Goal: Task Accomplishment & Management: Use online tool/utility

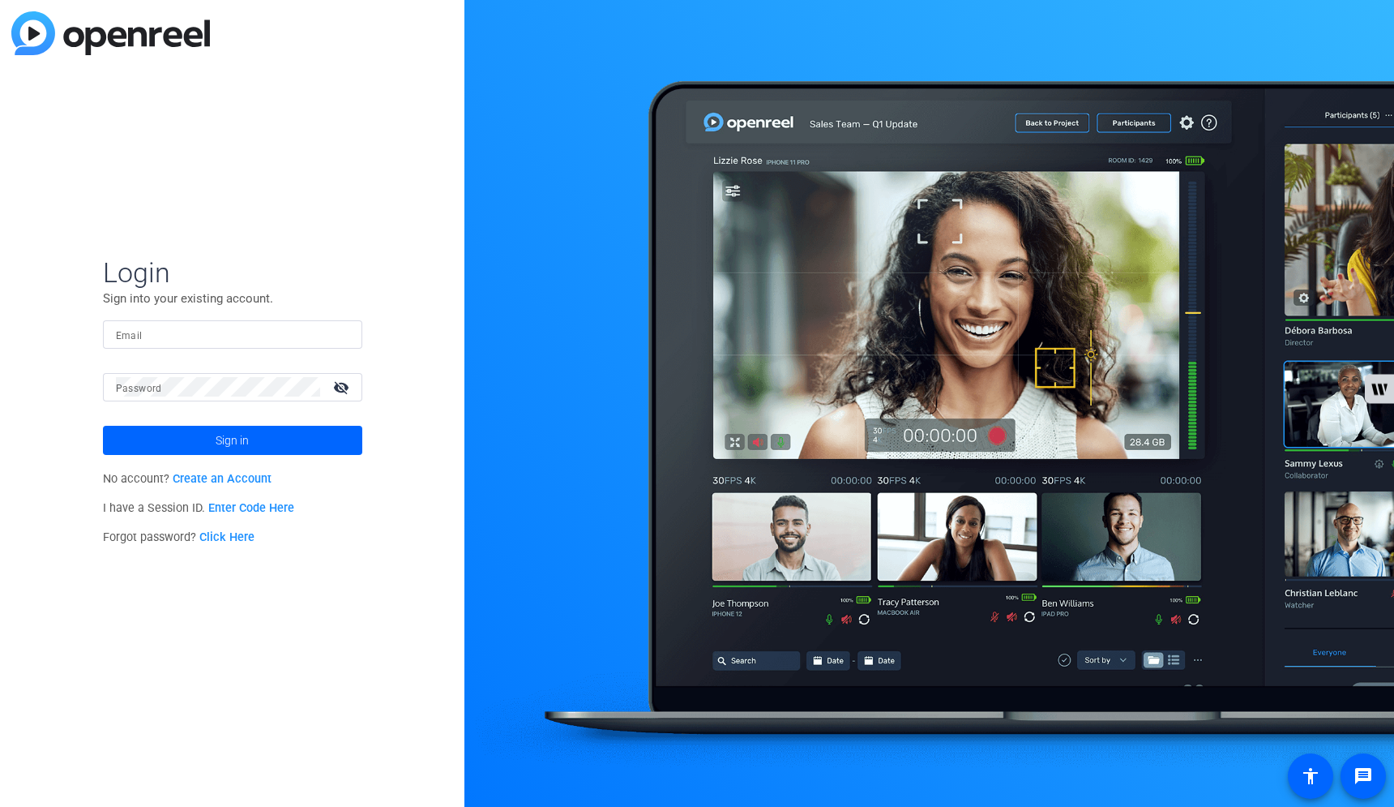
click at [279, 334] on input "Email" at bounding box center [232, 333] width 233 height 19
type input "delisawhite@kpmg.com"
click at [103, 426] on button "Sign in" at bounding box center [232, 440] width 259 height 29
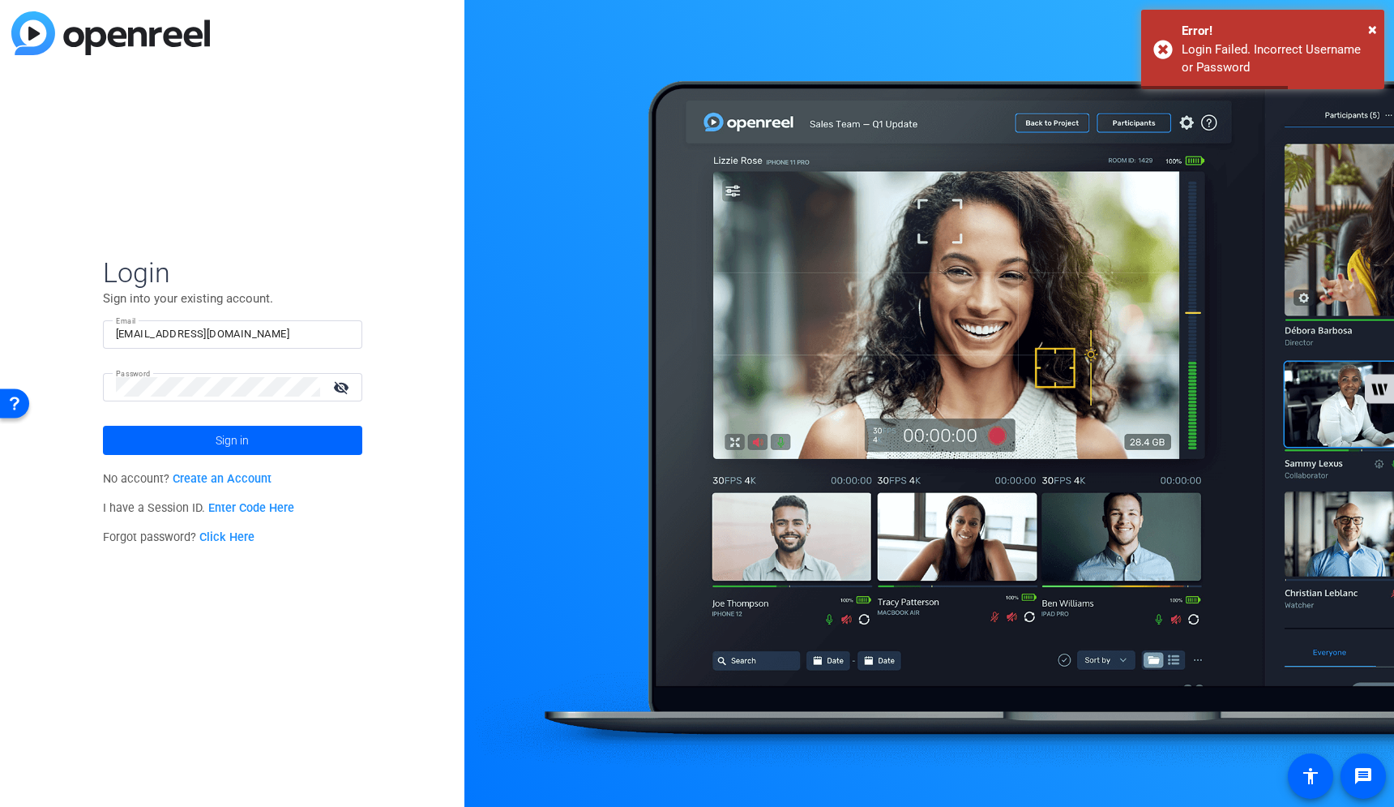
click at [345, 386] on mat-icon "visibility_off" at bounding box center [342, 387] width 39 height 24
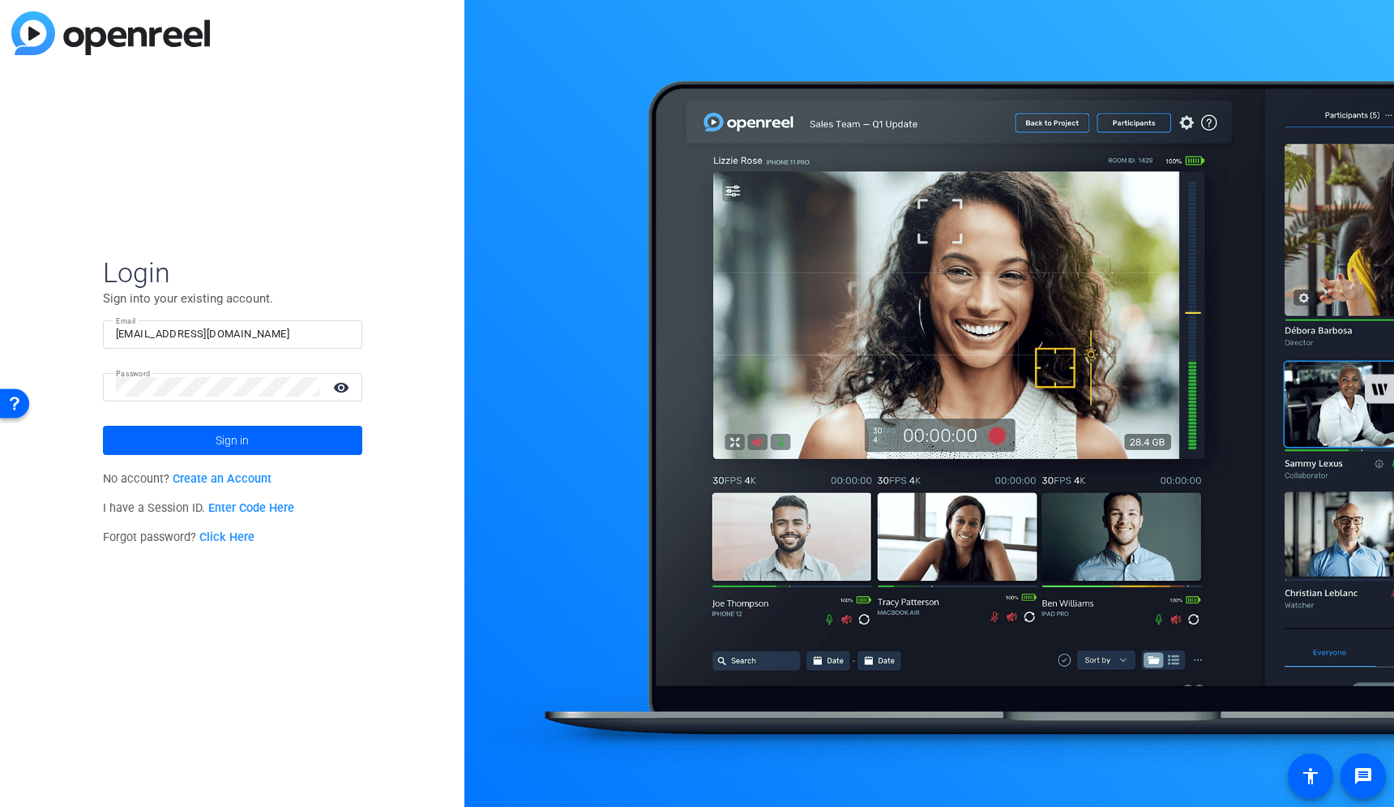
click at [232, 538] on link "Click Here" at bounding box center [226, 537] width 55 height 14
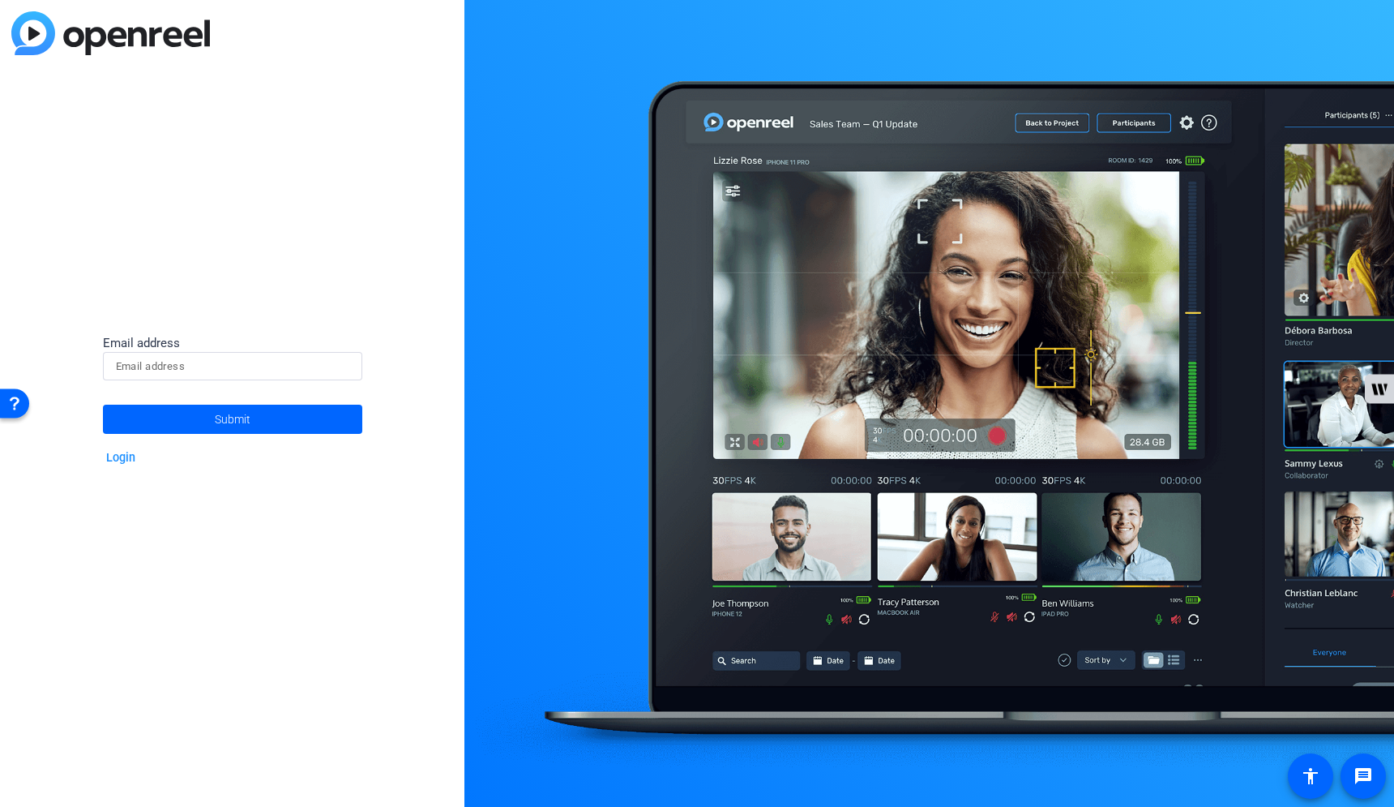
click at [243, 372] on input at bounding box center [232, 366] width 233 height 19
type input "delisawhite@kpmg.com"
click at [243, 424] on span "Submit" at bounding box center [233, 419] width 36 height 41
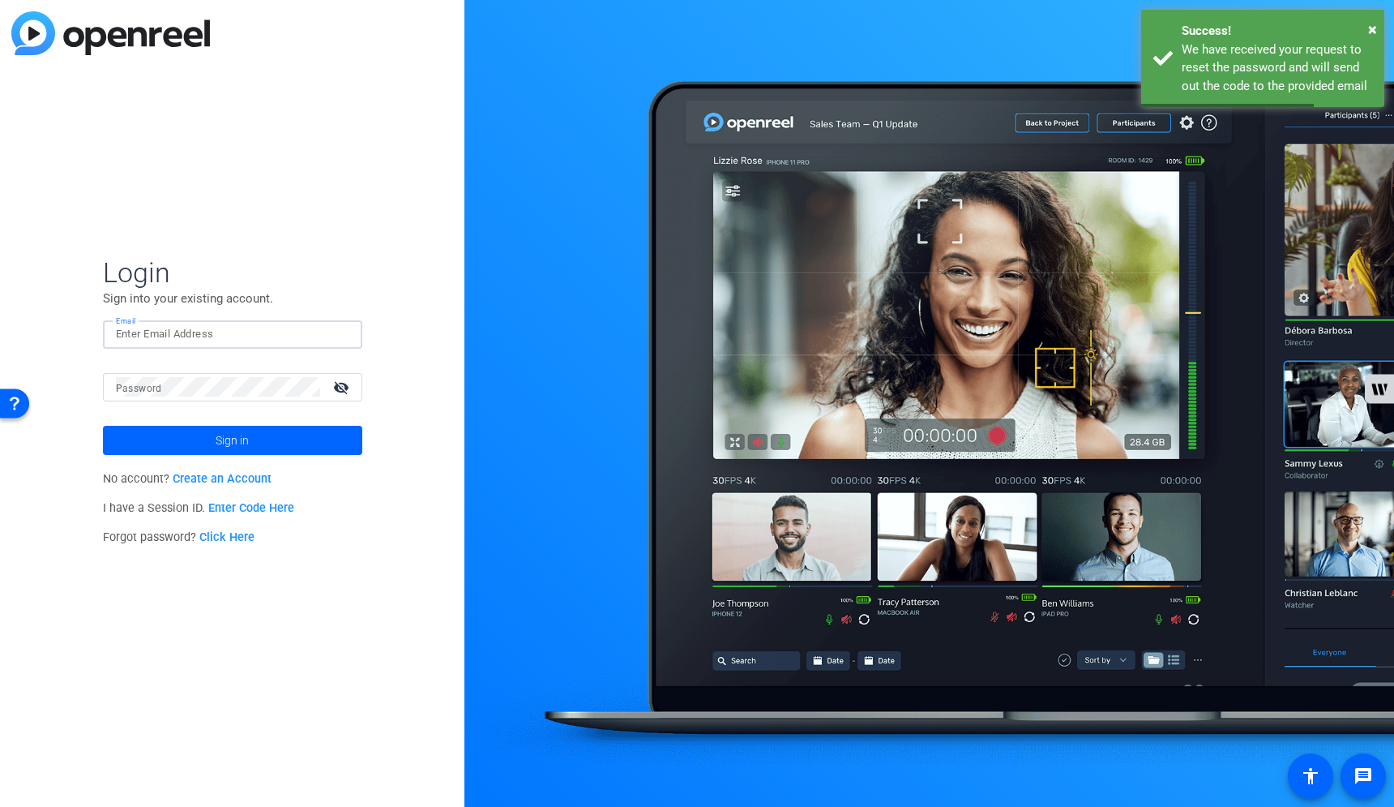
click at [233, 325] on input "Email" at bounding box center [232, 333] width 233 height 19
type input "delisawhite@kpmg.com"
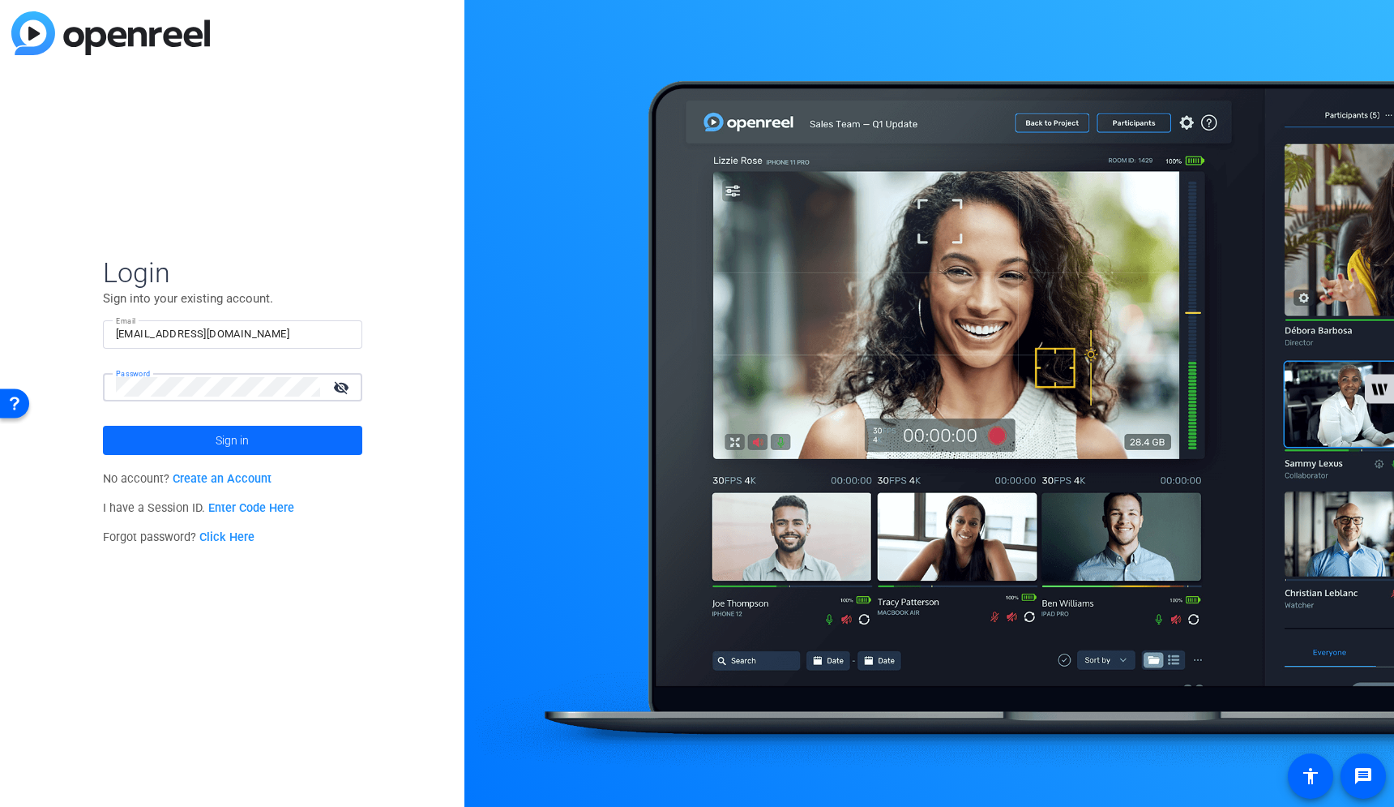
click at [286, 430] on span at bounding box center [232, 440] width 259 height 39
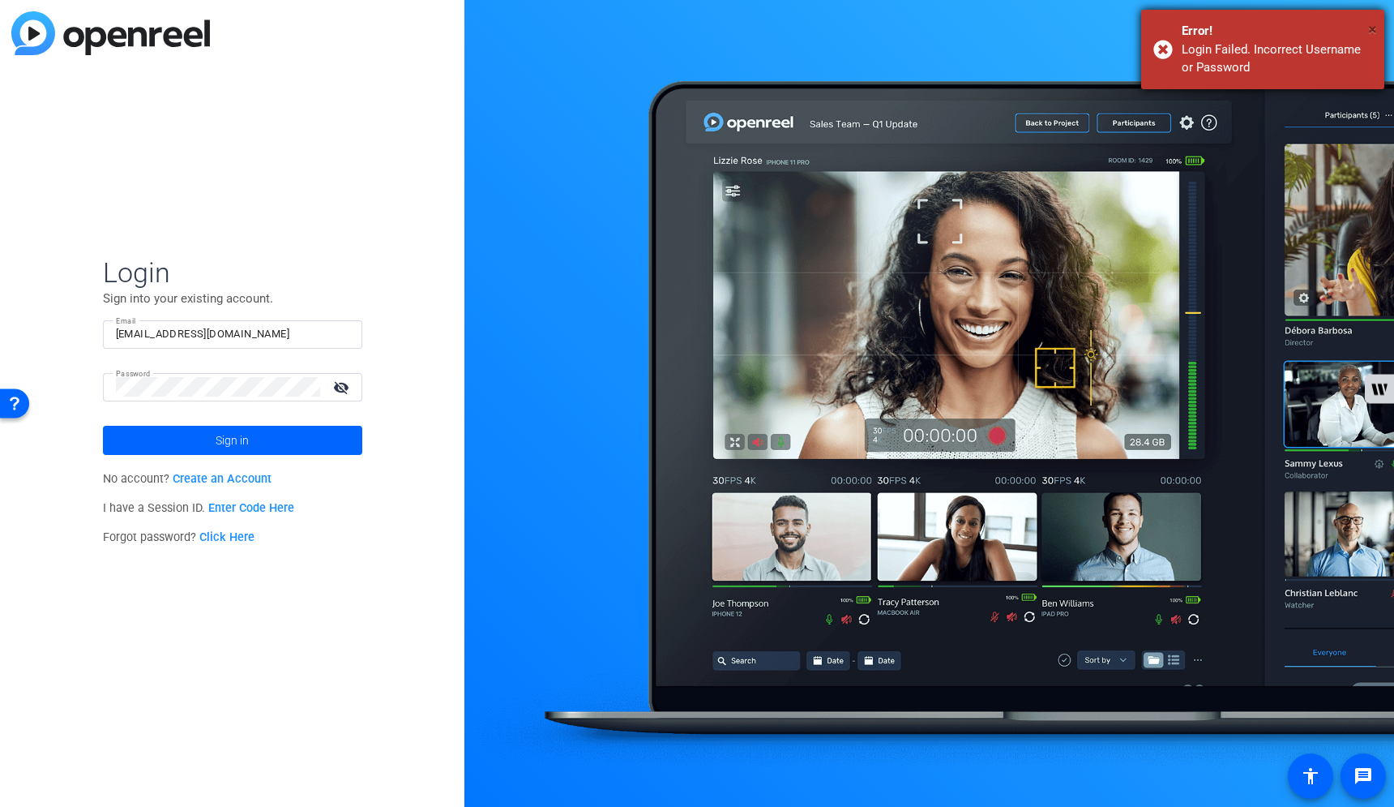
click at [1373, 26] on span "×" at bounding box center [1372, 28] width 9 height 19
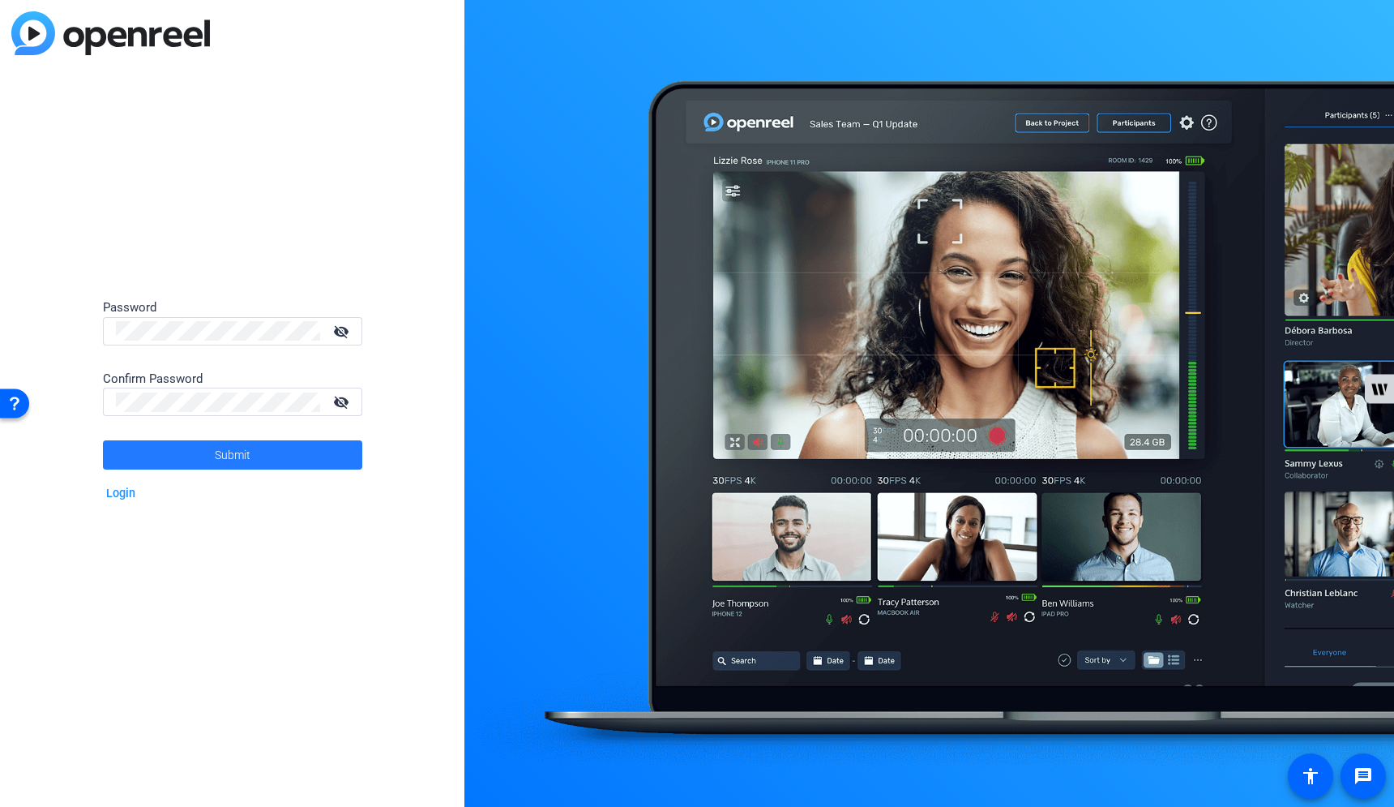
click at [200, 451] on span at bounding box center [232, 454] width 259 height 39
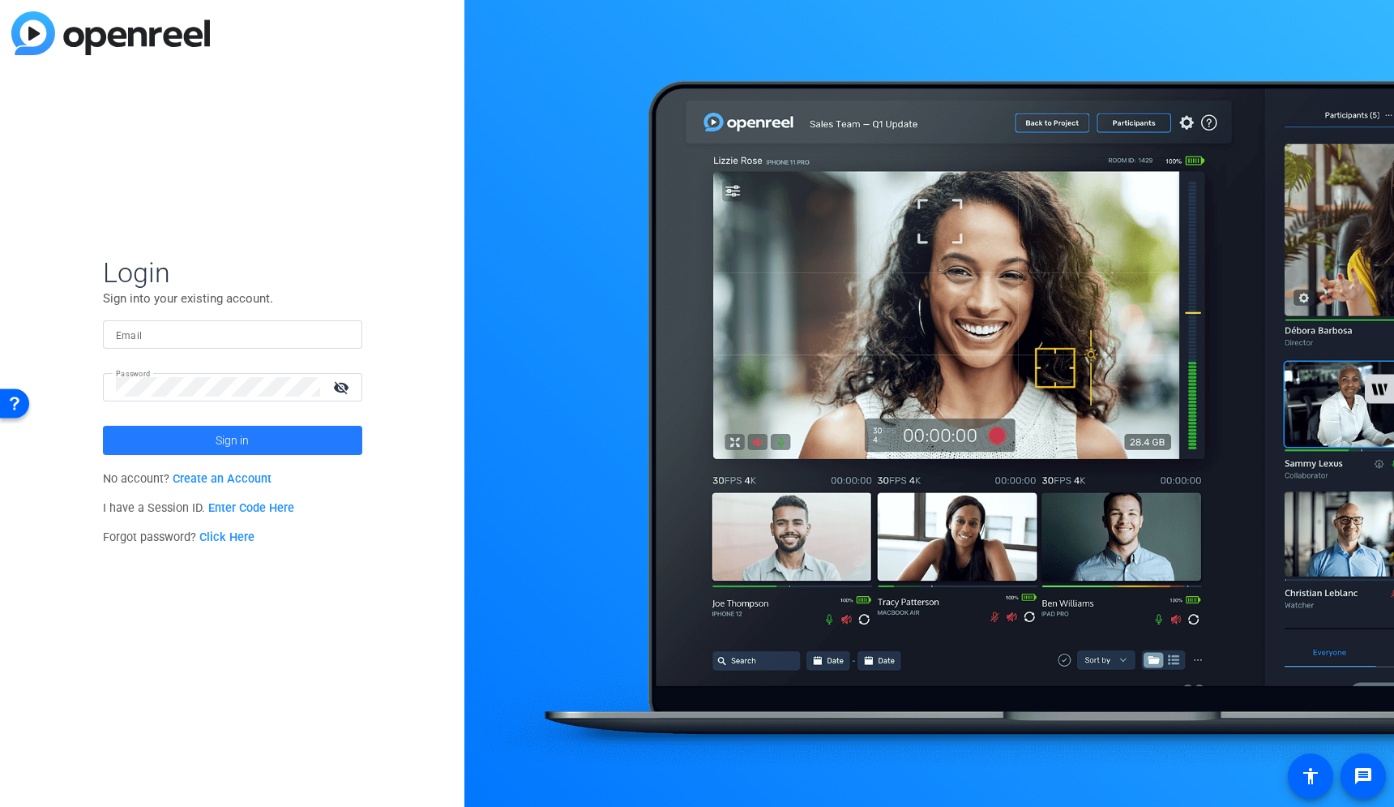
click at [255, 443] on span at bounding box center [232, 440] width 259 height 39
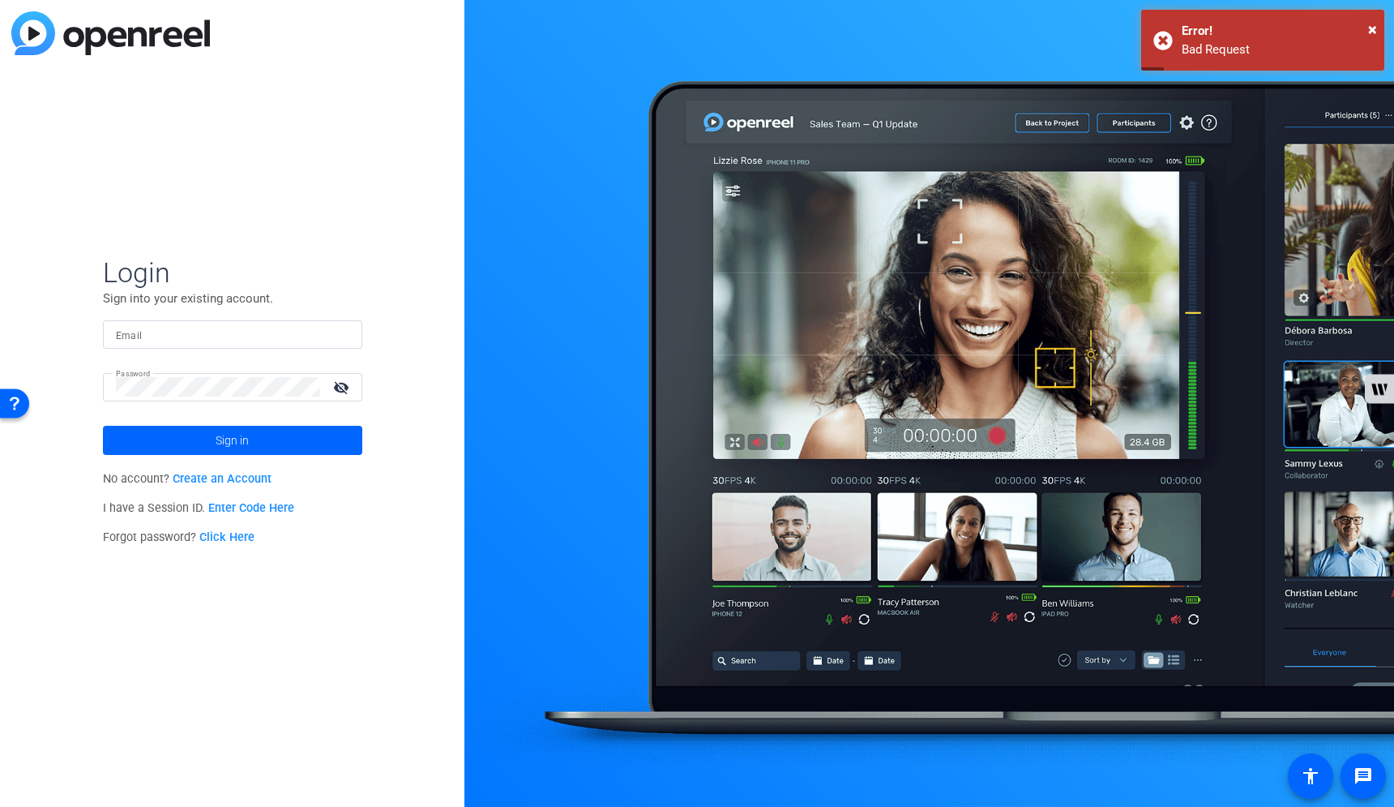
click at [297, 334] on input "Email" at bounding box center [232, 333] width 233 height 19
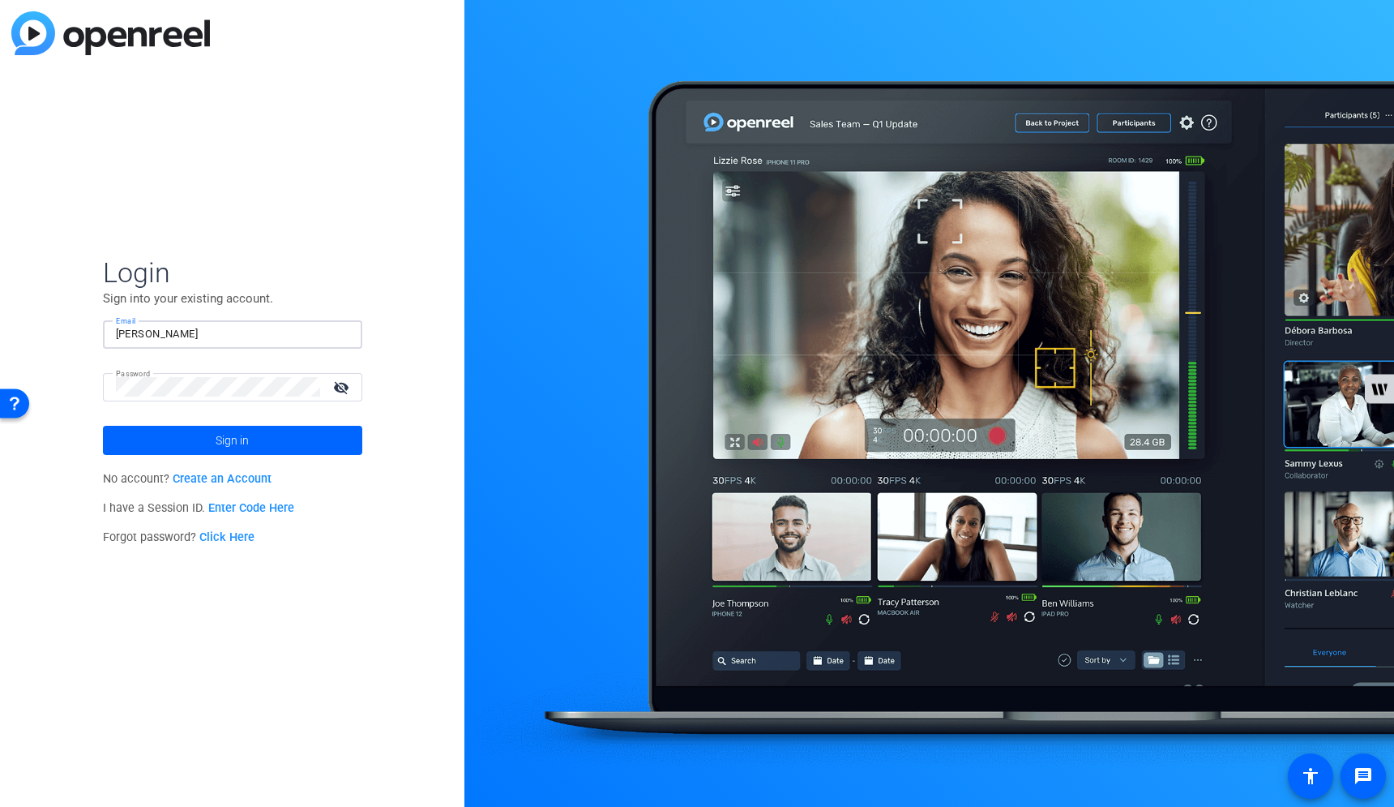
type input "delisawhite@kpmg.com"
click at [344, 388] on mat-icon "visibility_off" at bounding box center [342, 387] width 39 height 24
click at [282, 439] on span at bounding box center [232, 440] width 259 height 39
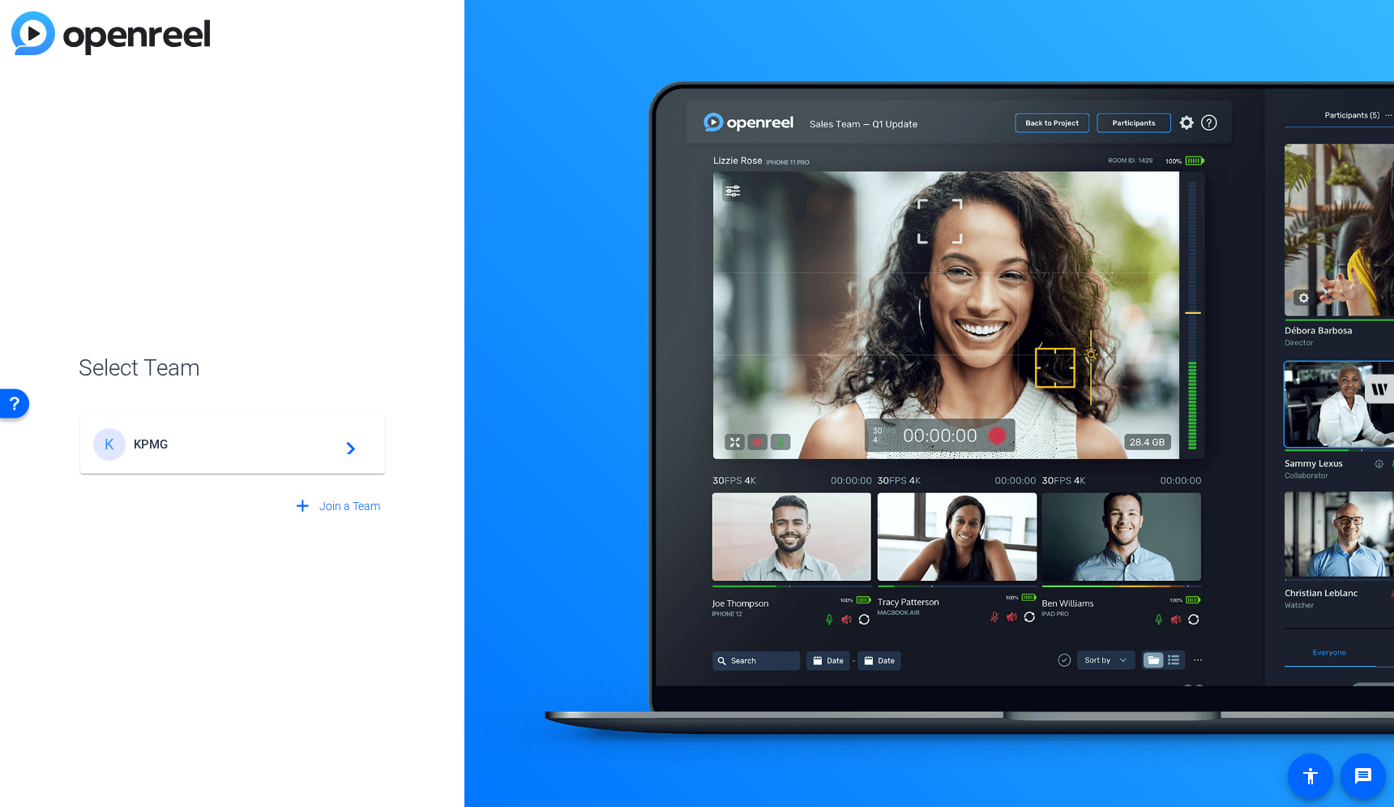
click at [282, 439] on span "KPMG" at bounding box center [235, 444] width 203 height 15
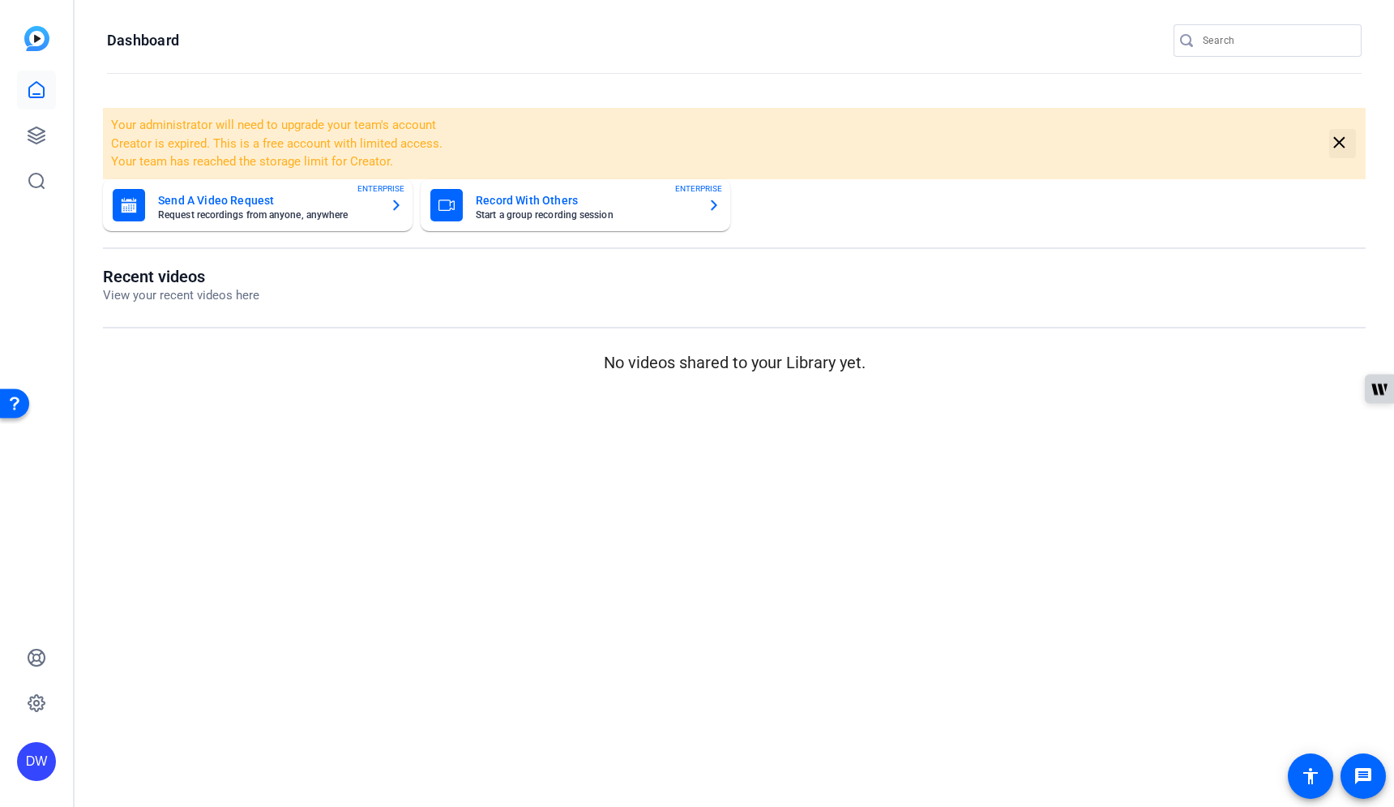
click at [1333, 147] on mat-icon "close" at bounding box center [1340, 143] width 20 height 20
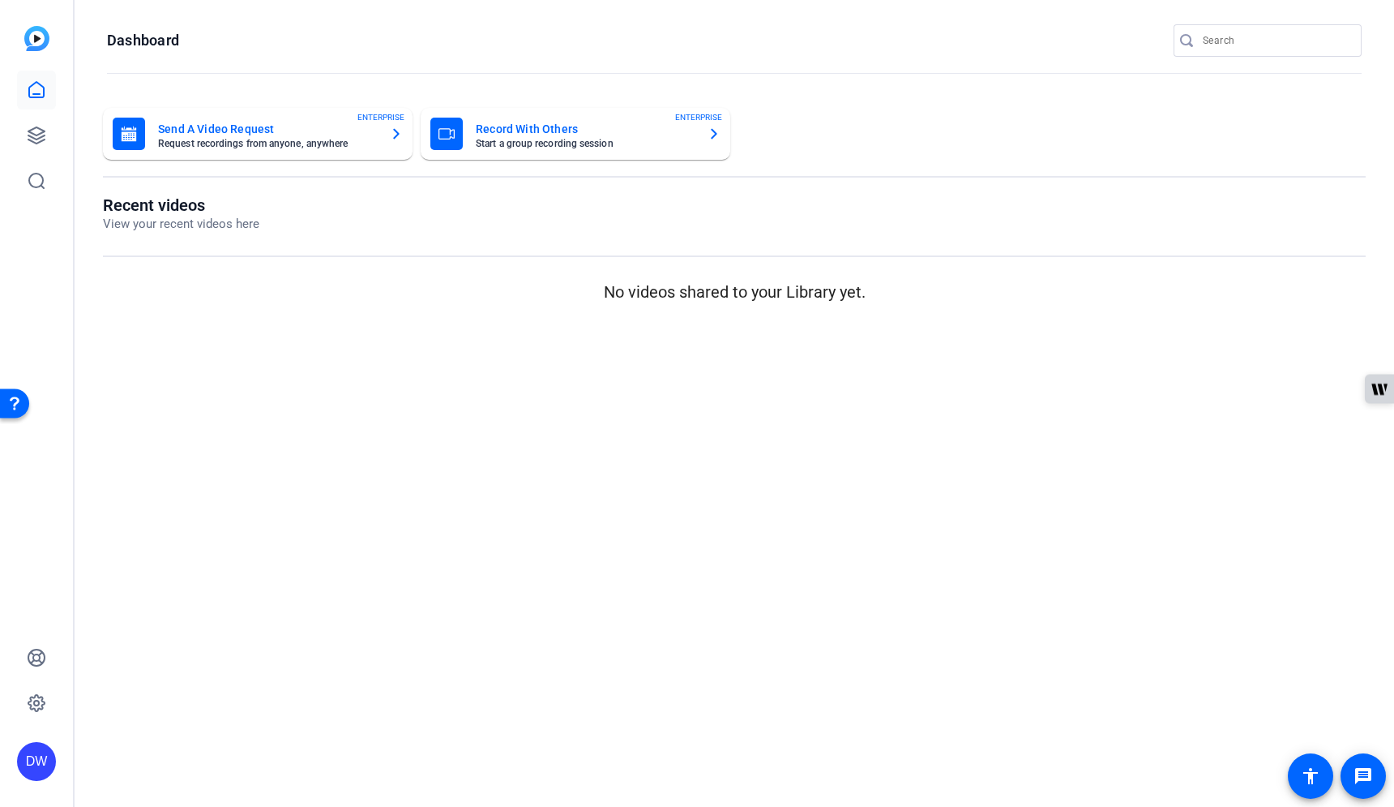
click at [579, 127] on mat-card-title "Record With Others" at bounding box center [585, 128] width 219 height 19
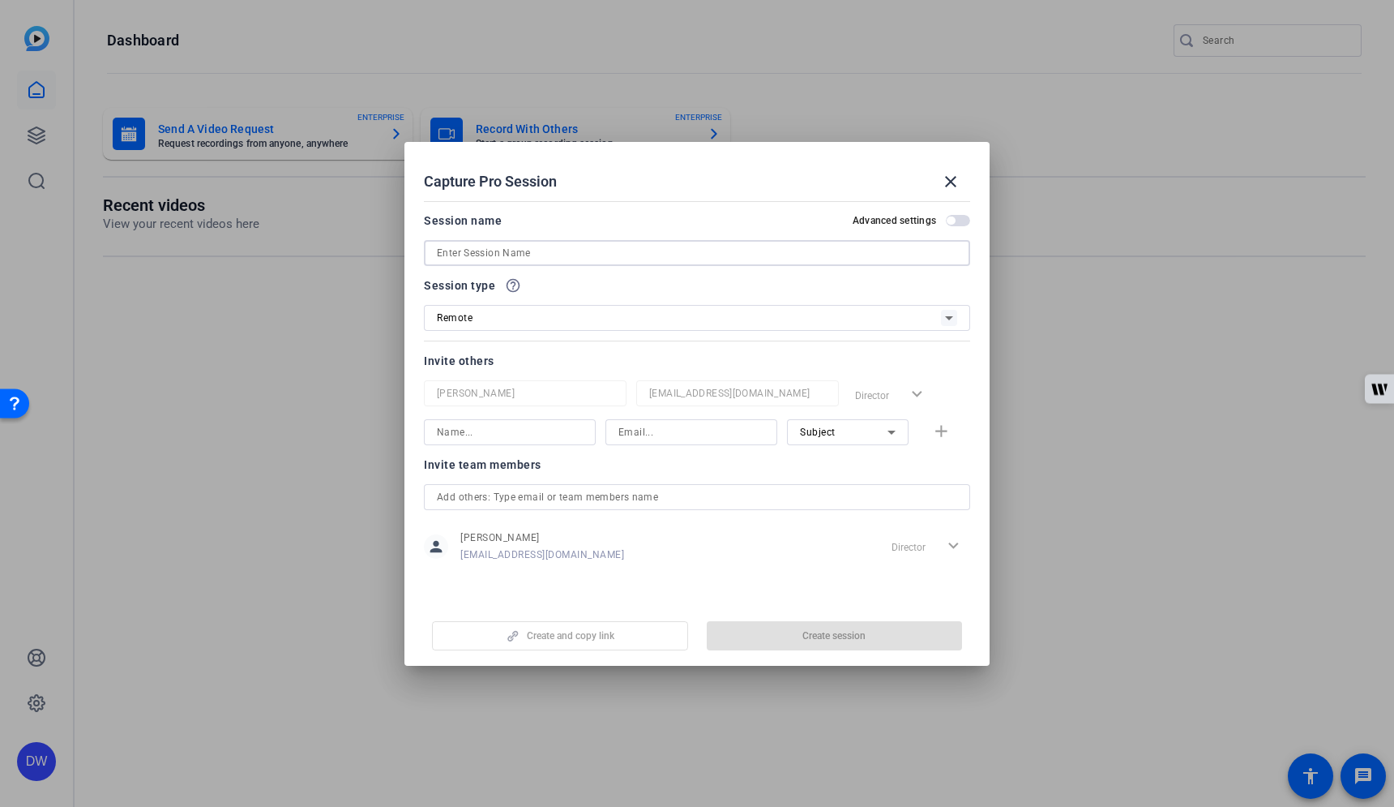
click at [585, 243] on input at bounding box center [697, 252] width 520 height 19
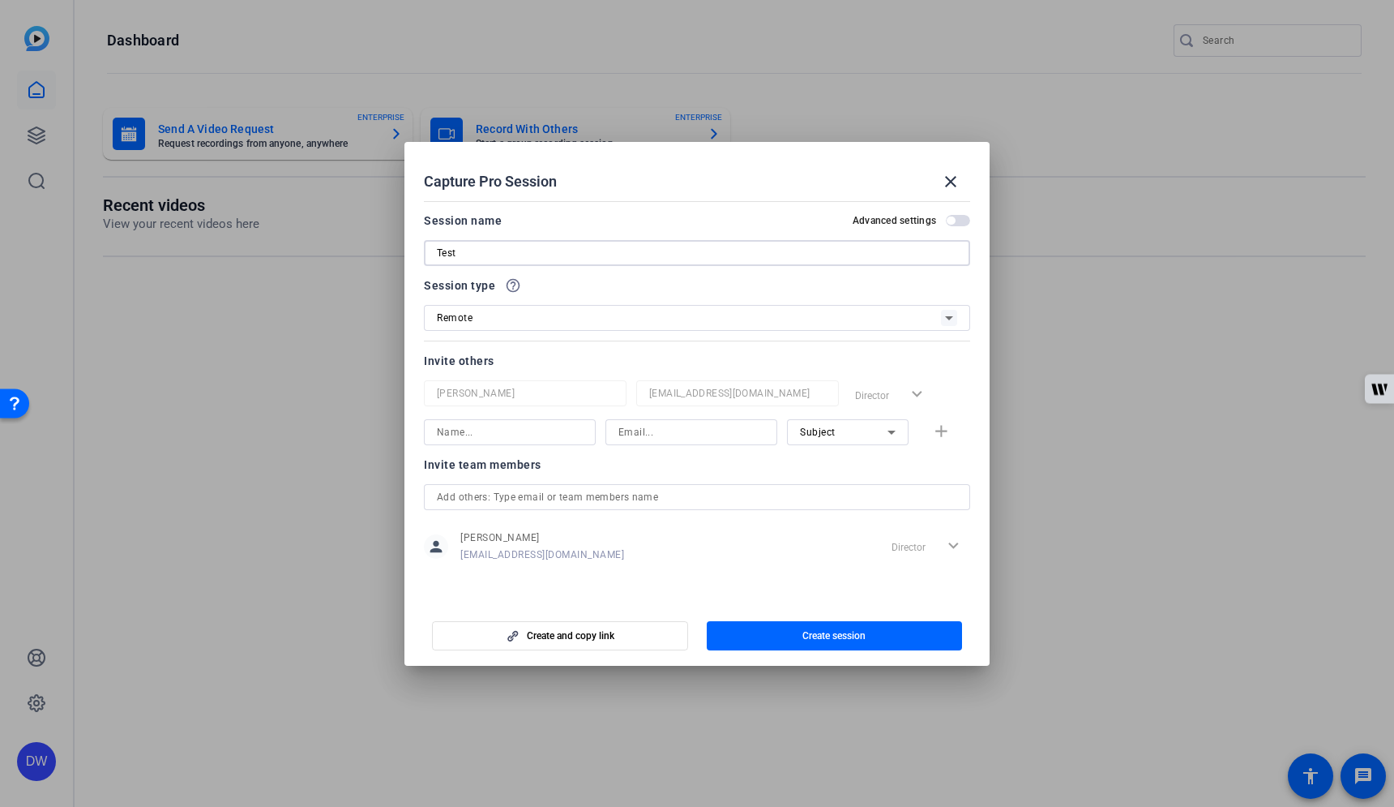
type input "Test"
click at [530, 434] on input at bounding box center [510, 431] width 146 height 19
type input "Hassiotis"
click at [651, 430] on input at bounding box center [692, 431] width 146 height 19
type input "c"
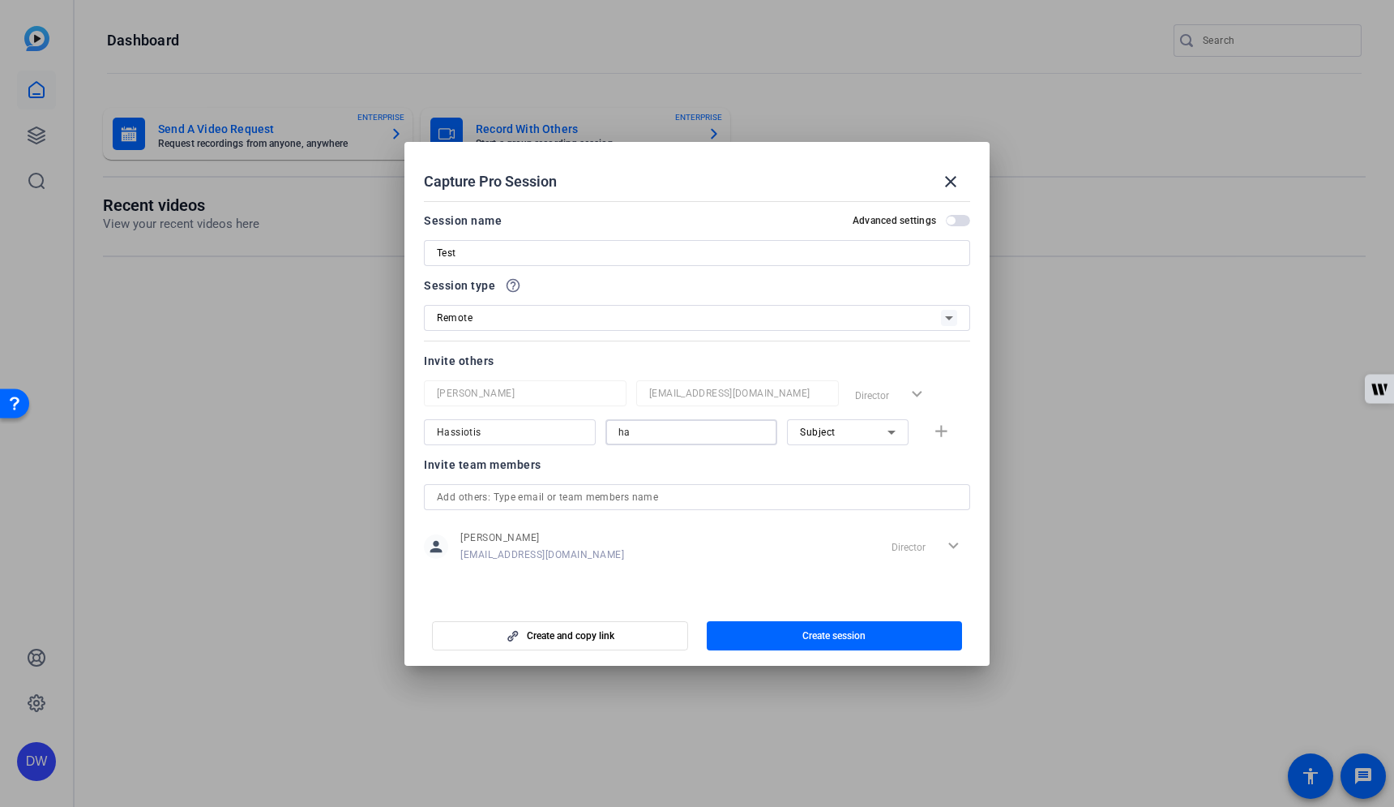
type input "h"
type input "c"
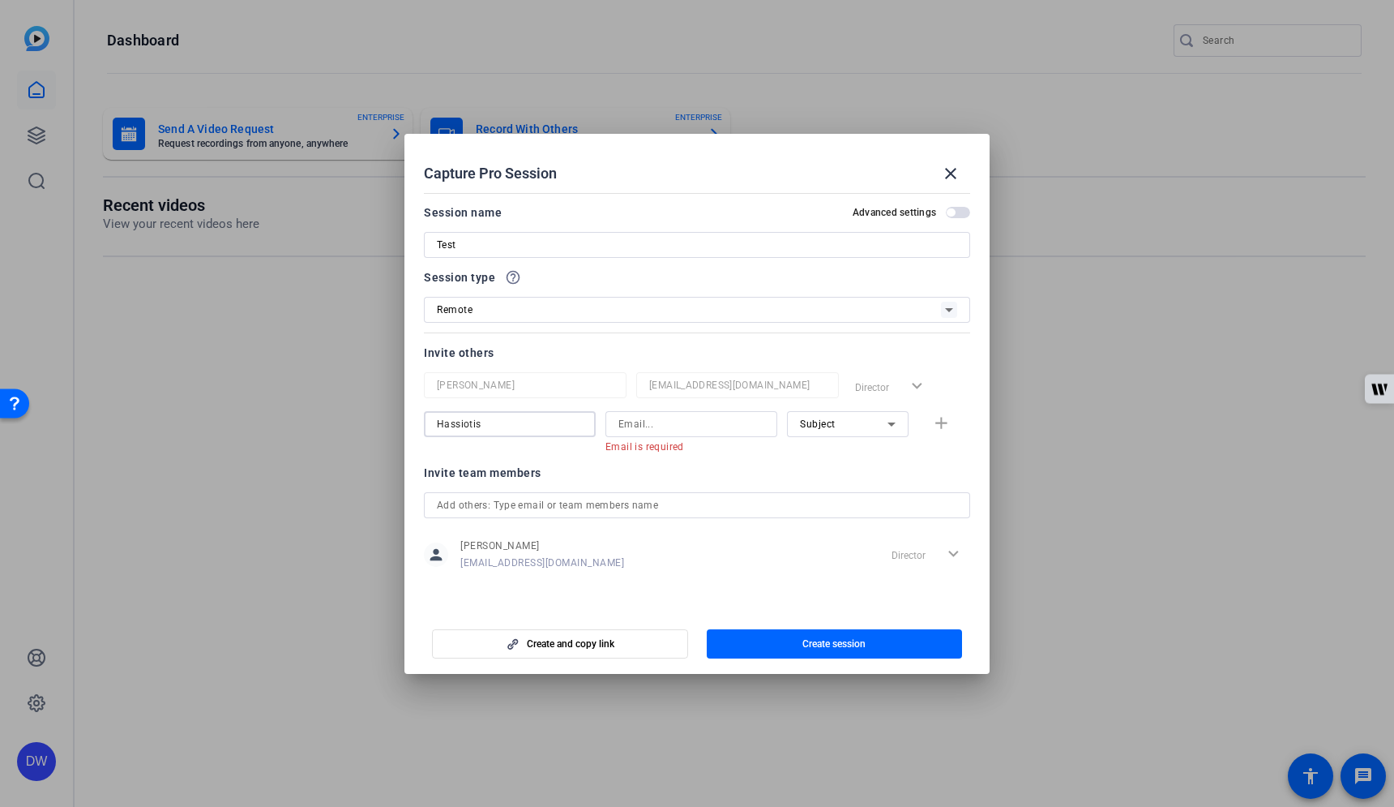
drag, startPoint x: 532, startPoint y: 430, endPoint x: 413, endPoint y: 421, distance: 118.8
click at [413, 420] on mat-dialog-content "Session name Advanced settings Test Session type help_outline Remote Invite oth…" at bounding box center [697, 397] width 585 height 422
type input "DeLisa"
type input "daweesa@yahoo.com"
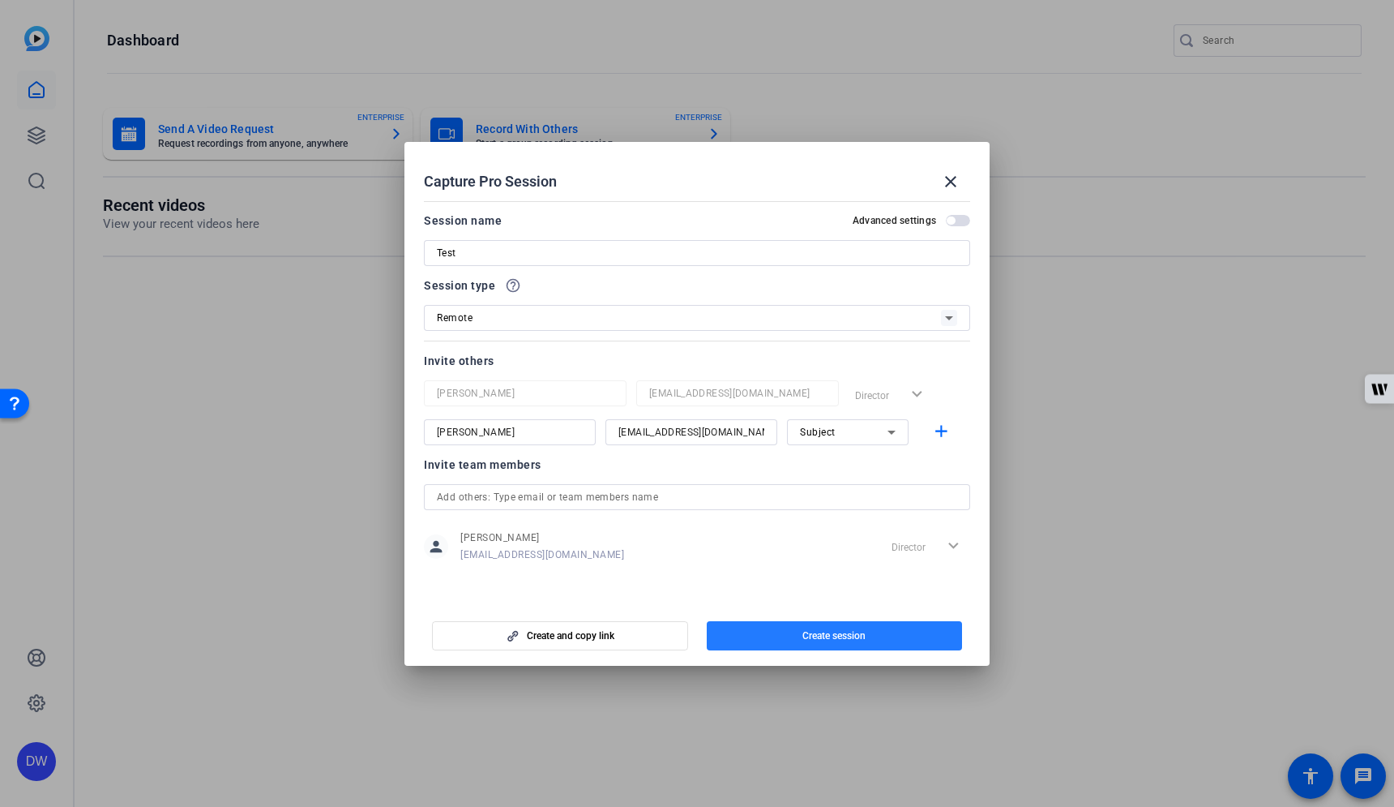
click at [853, 637] on span "Create session" at bounding box center [834, 635] width 63 height 13
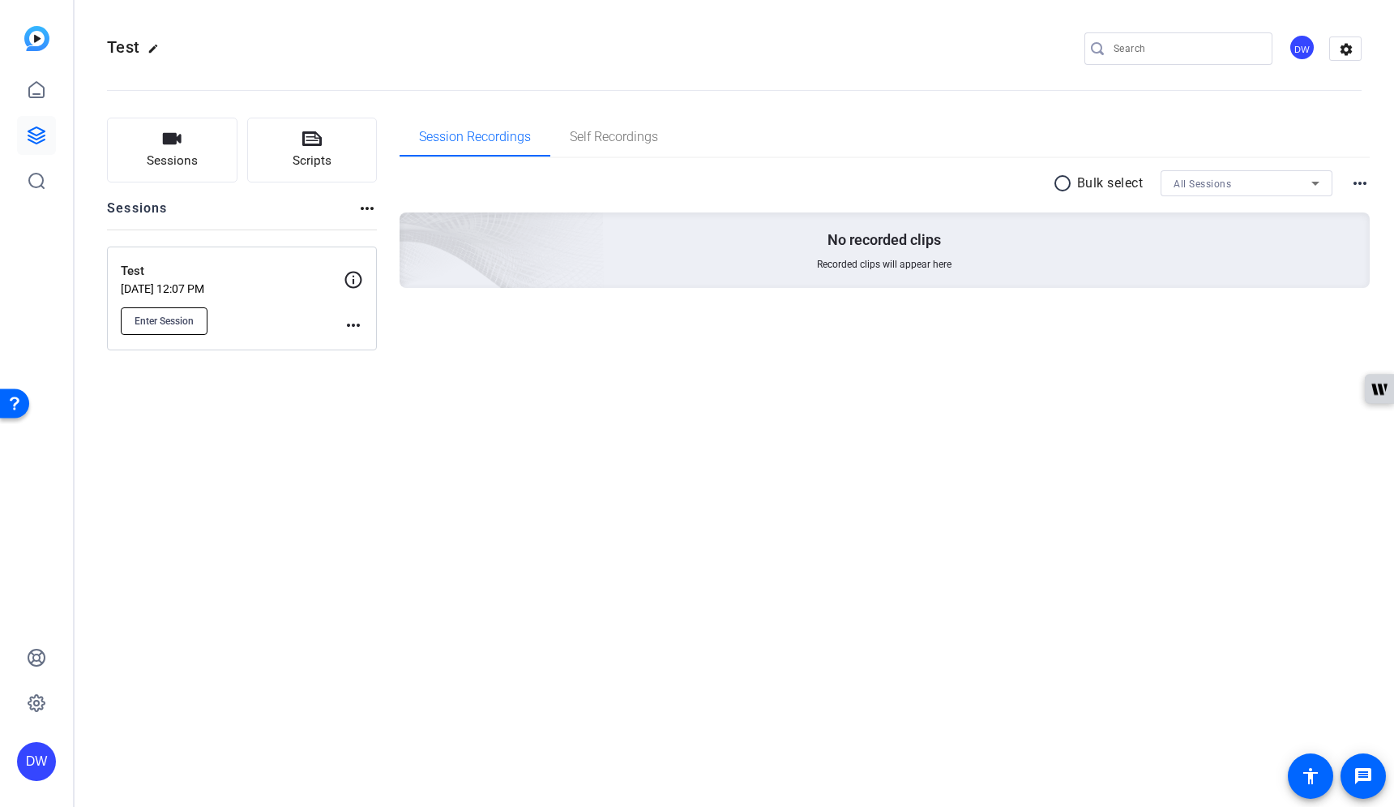
click at [163, 323] on span "Enter Session" at bounding box center [164, 321] width 59 height 13
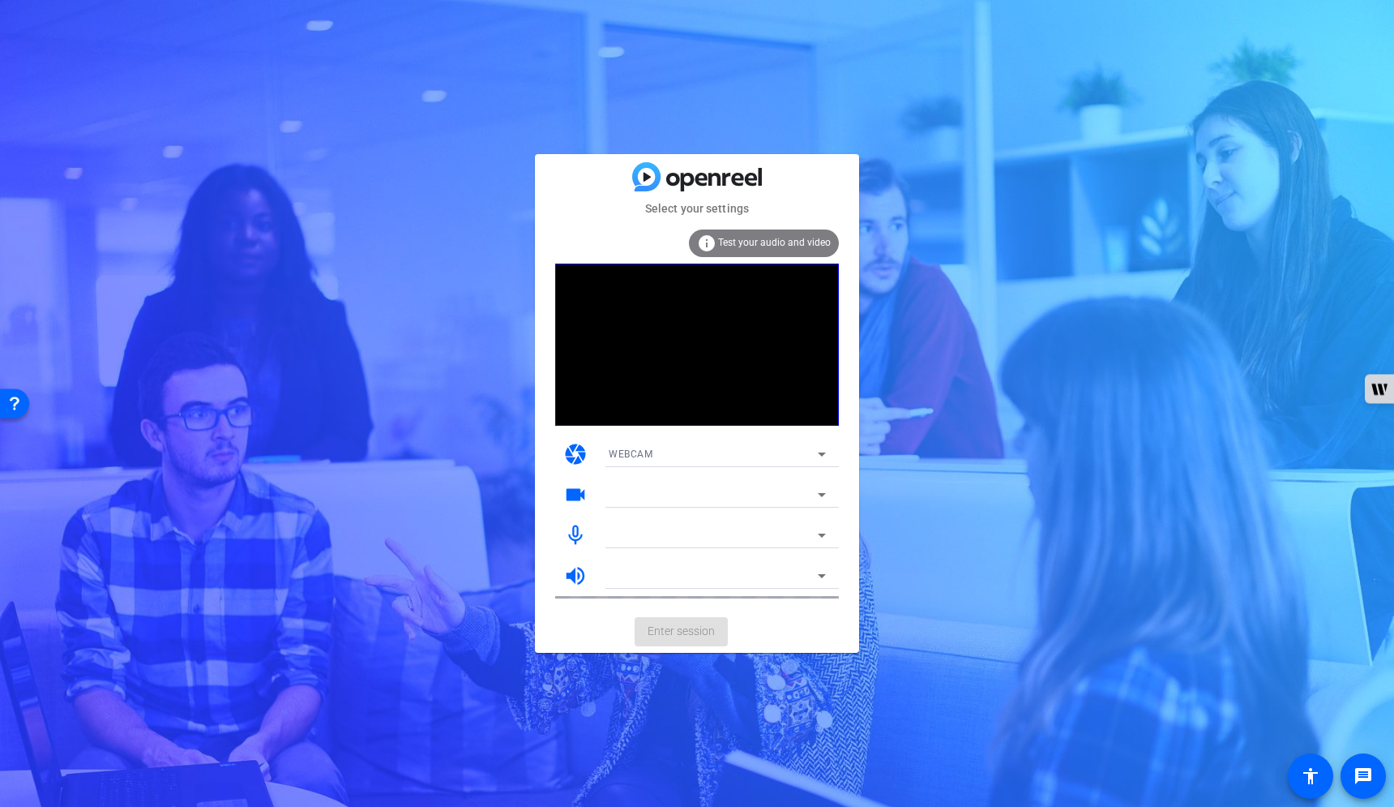
click at [705, 246] on mat-icon "info" at bounding box center [706, 242] width 19 height 19
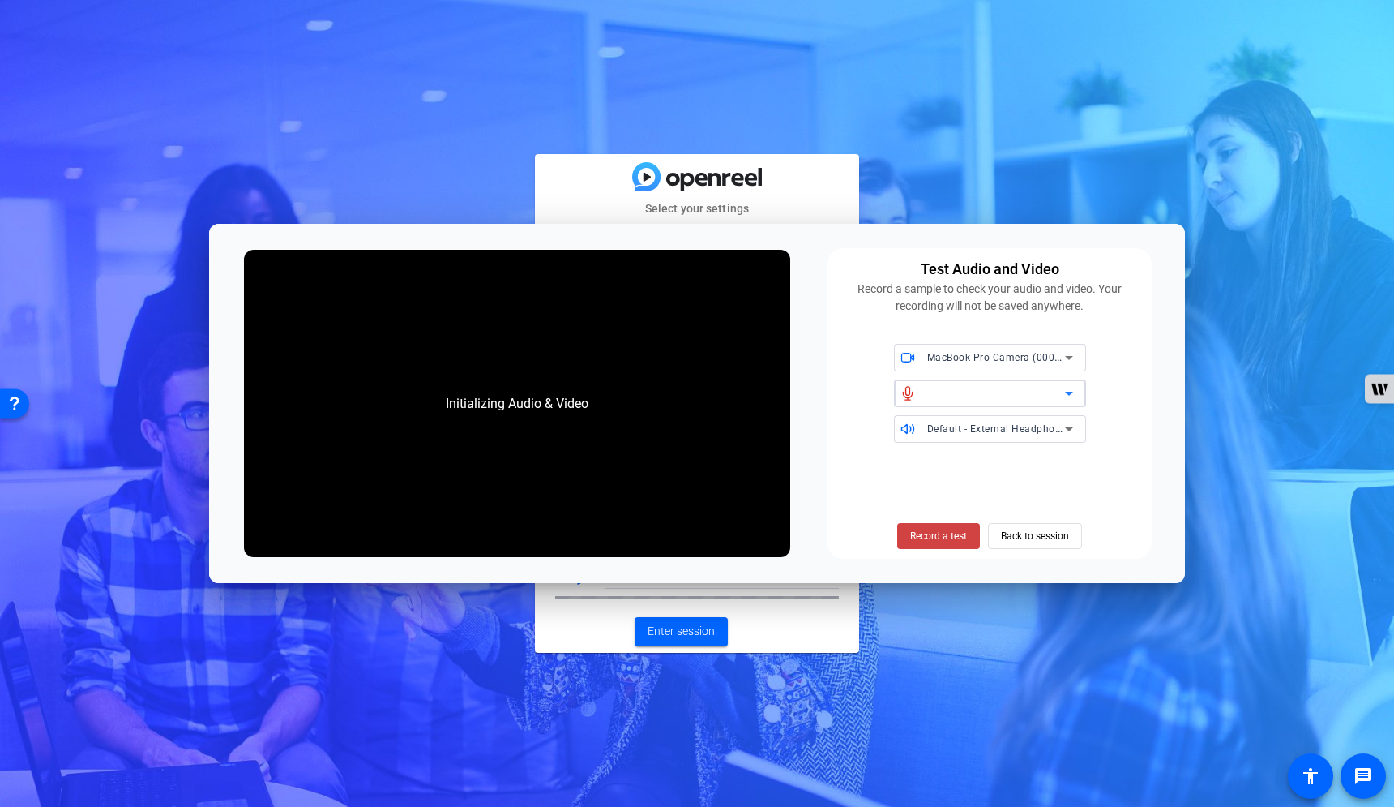
click at [1073, 396] on icon at bounding box center [1069, 392] width 19 height 19
click at [1069, 395] on icon at bounding box center [1069, 394] width 8 height 4
click at [938, 542] on span "Record a test" at bounding box center [938, 536] width 57 height 15
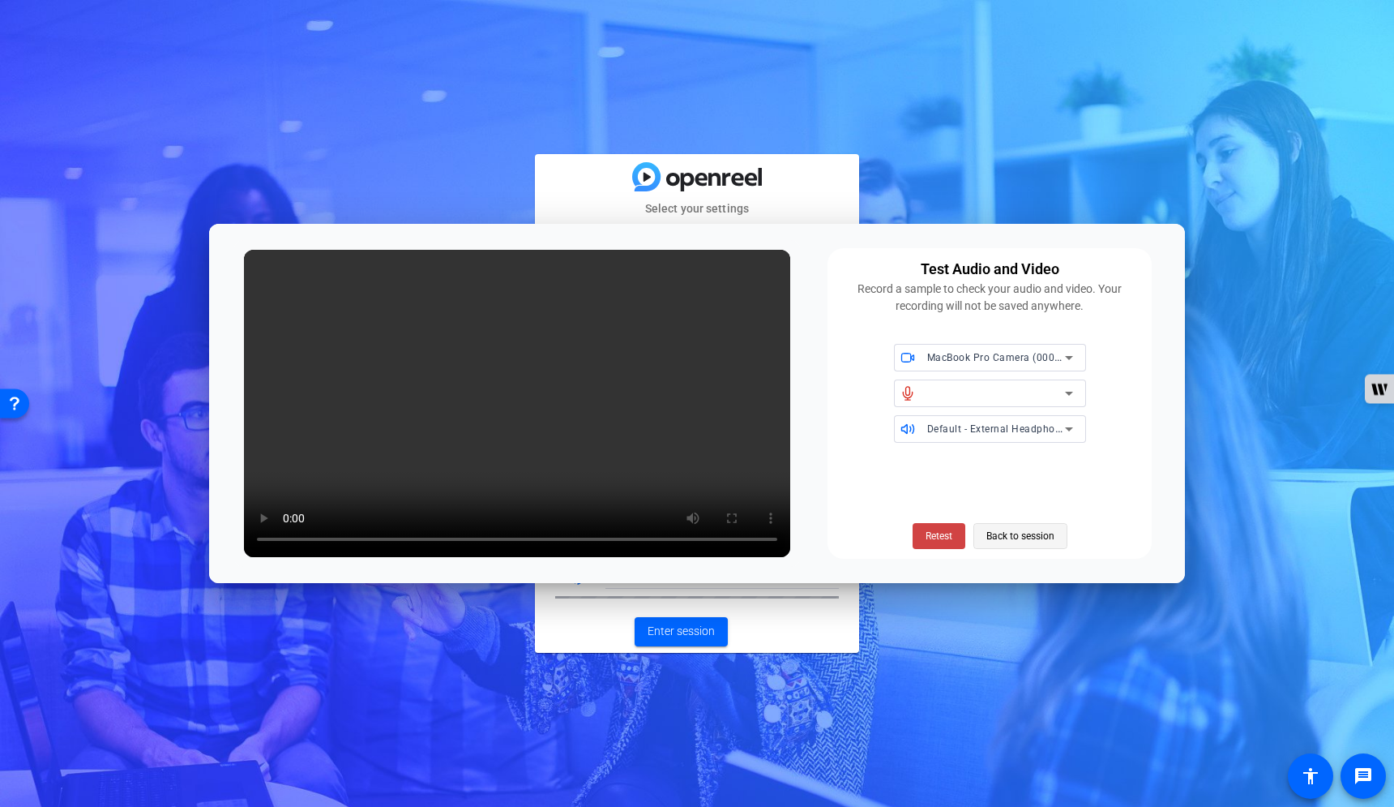
click at [1013, 538] on span "Back to session" at bounding box center [1021, 535] width 68 height 31
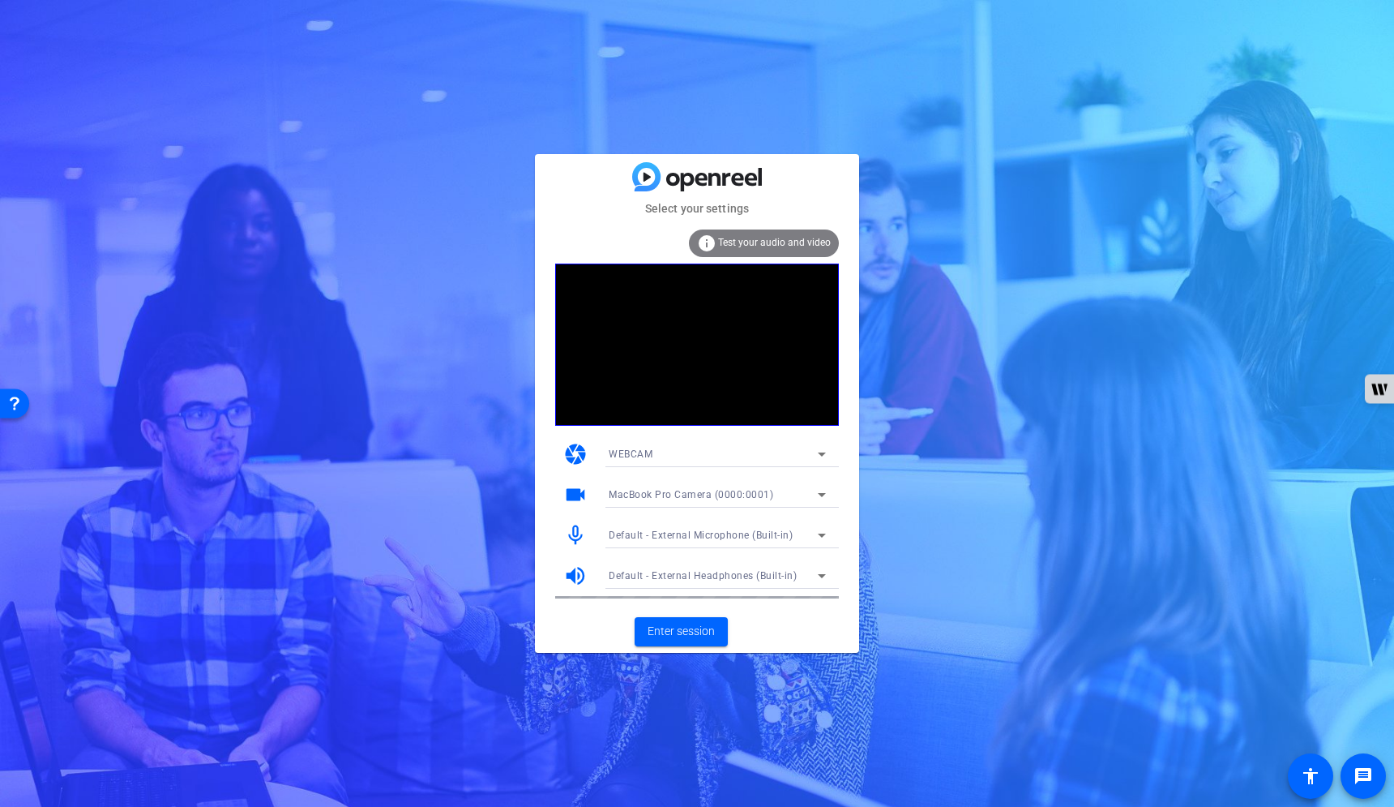
click at [820, 533] on icon at bounding box center [821, 534] width 19 height 19
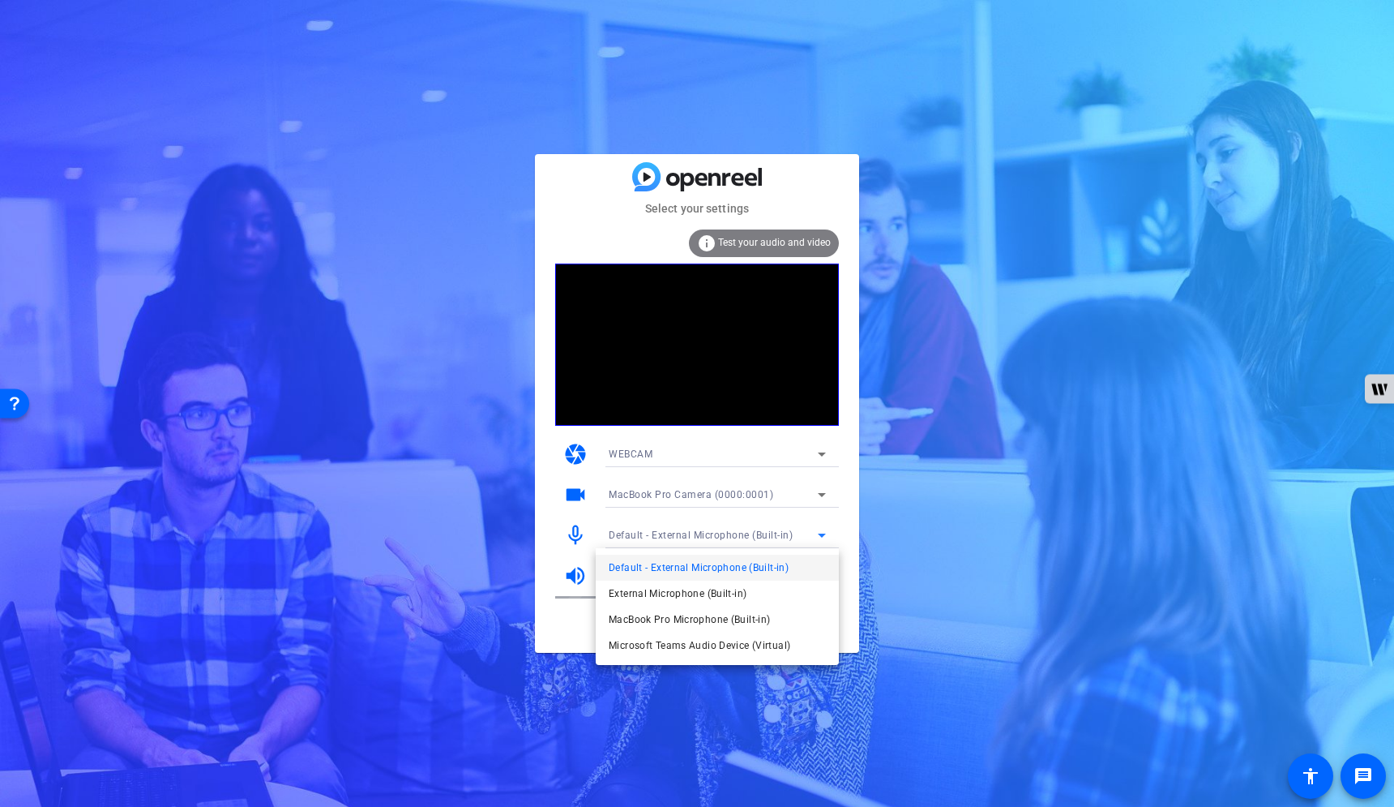
click at [845, 486] on div at bounding box center [697, 403] width 1394 height 807
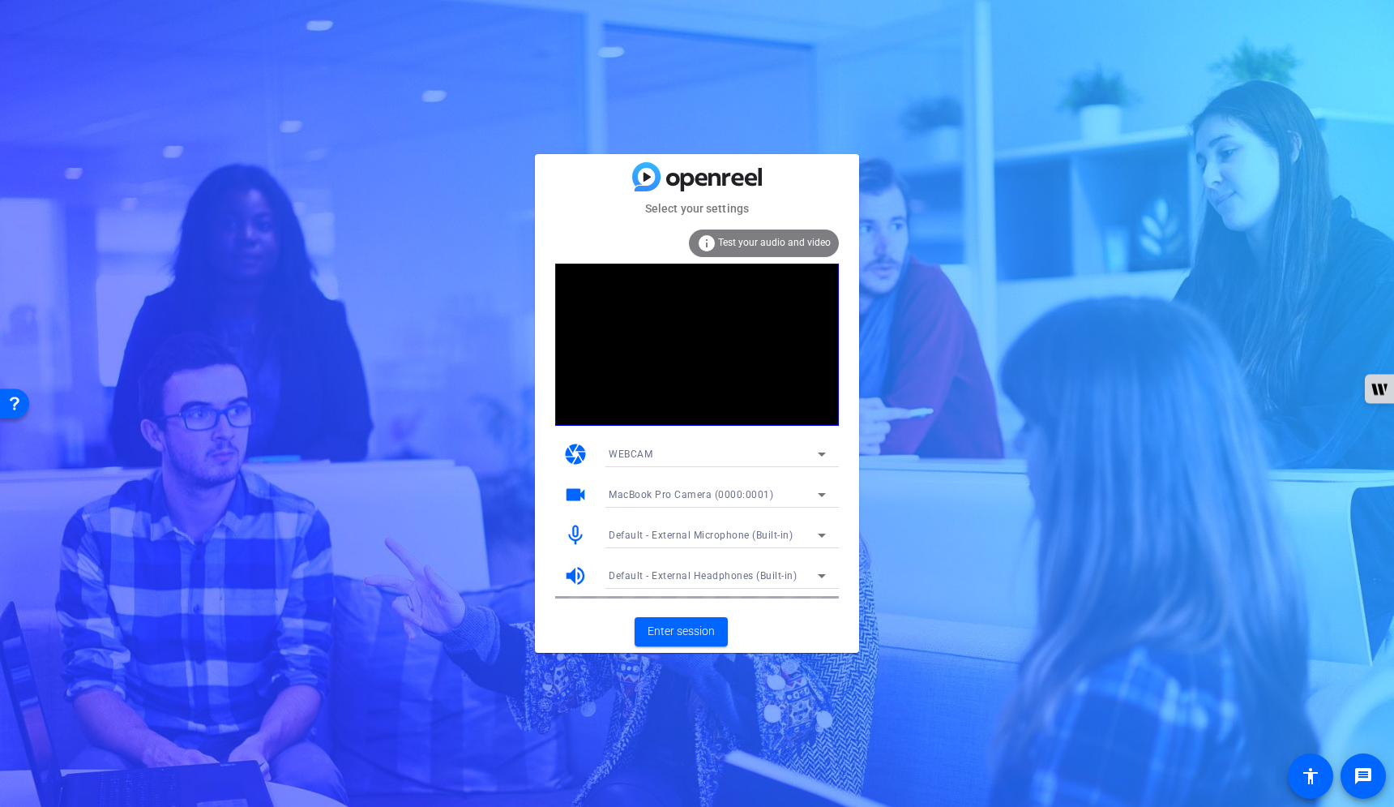
click at [817, 532] on icon at bounding box center [821, 534] width 19 height 19
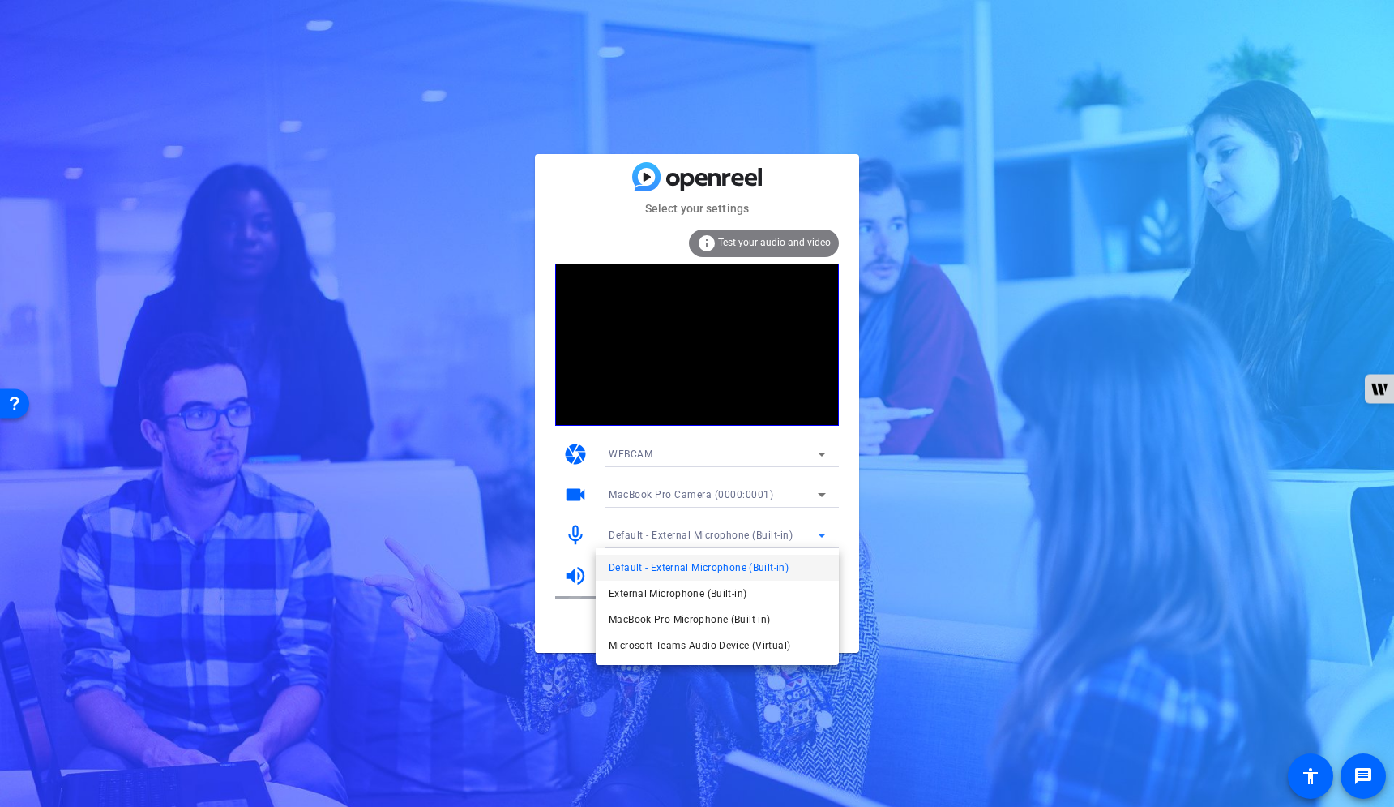
click at [817, 532] on div at bounding box center [697, 403] width 1394 height 807
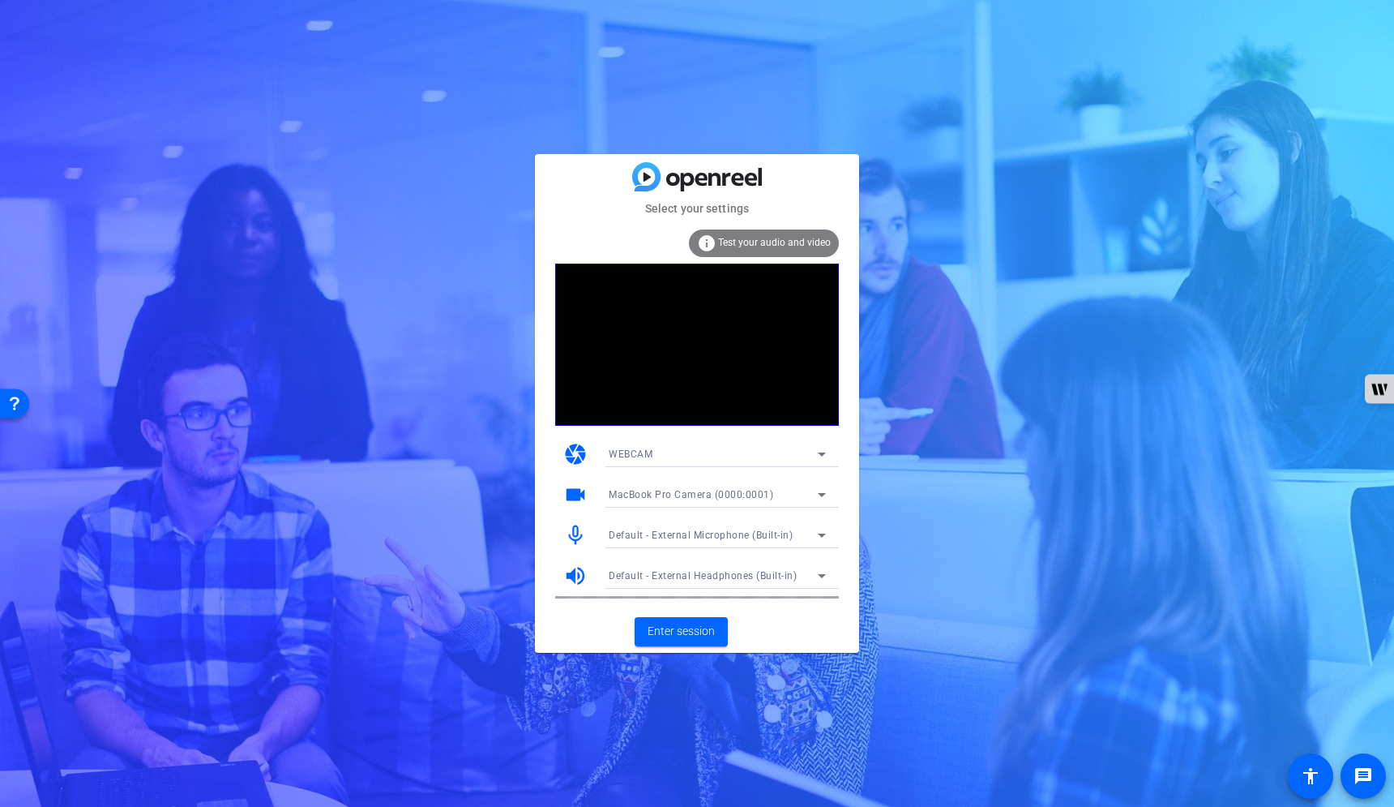
click at [817, 532] on icon at bounding box center [821, 534] width 19 height 19
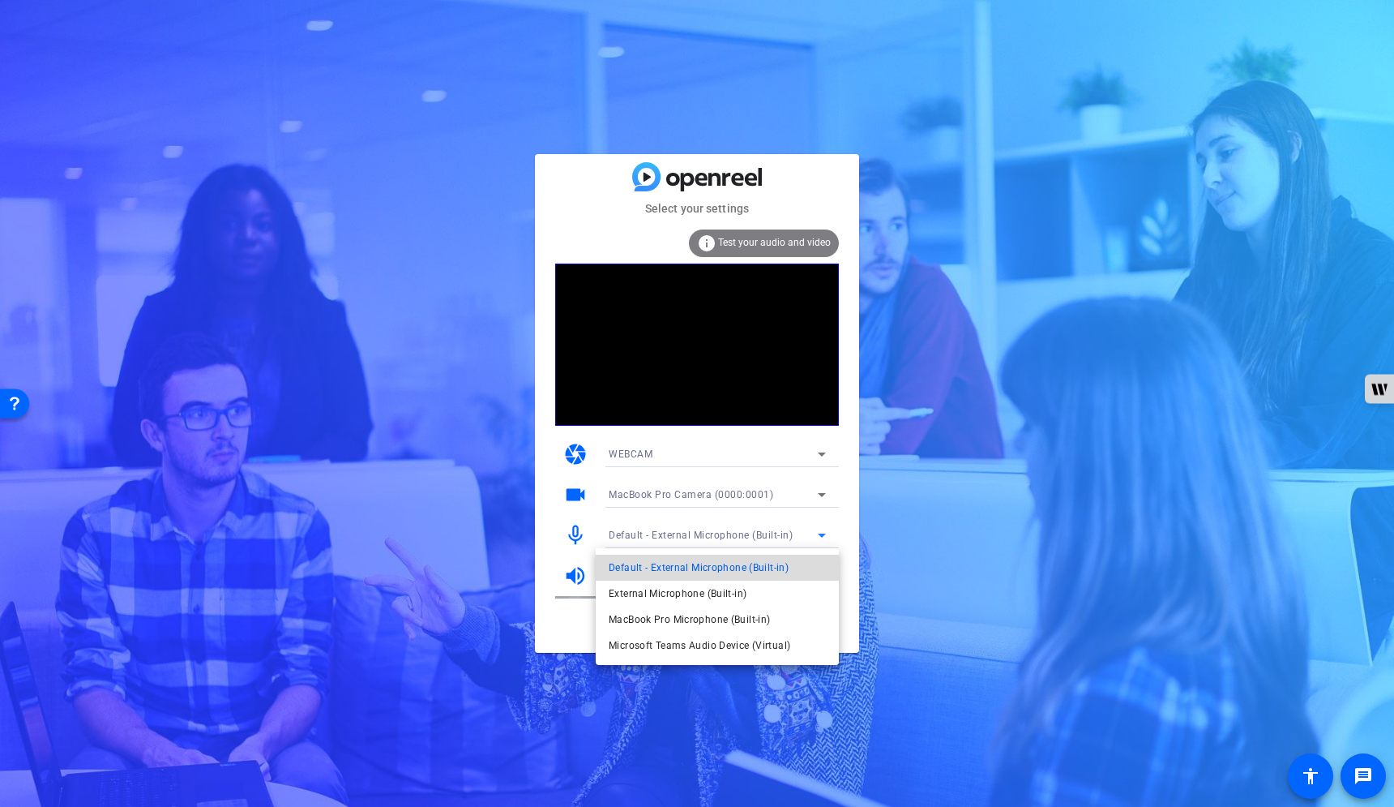
click at [789, 568] on mat-option "Default - External Microphone (Built-in)" at bounding box center [717, 568] width 243 height 26
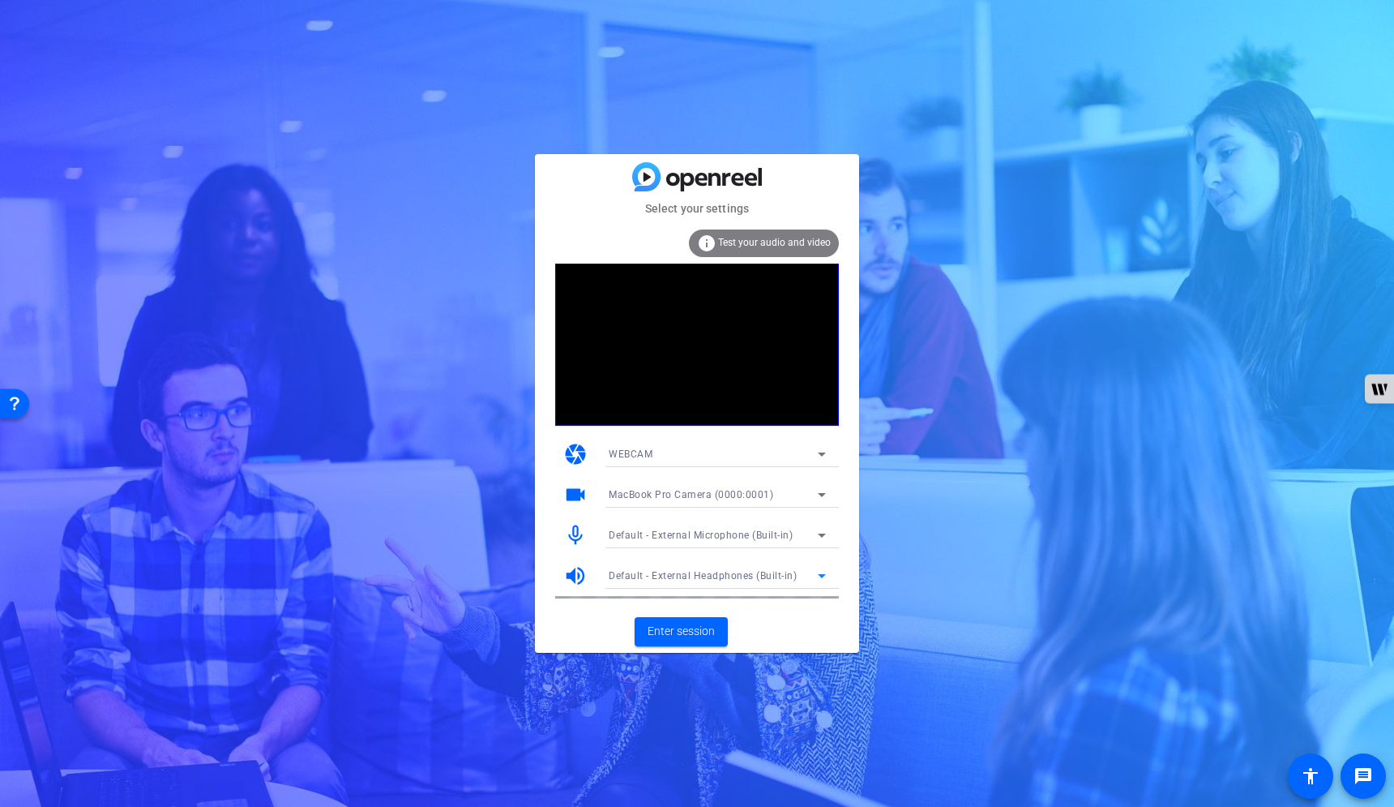
click at [824, 575] on icon at bounding box center [822, 576] width 8 height 4
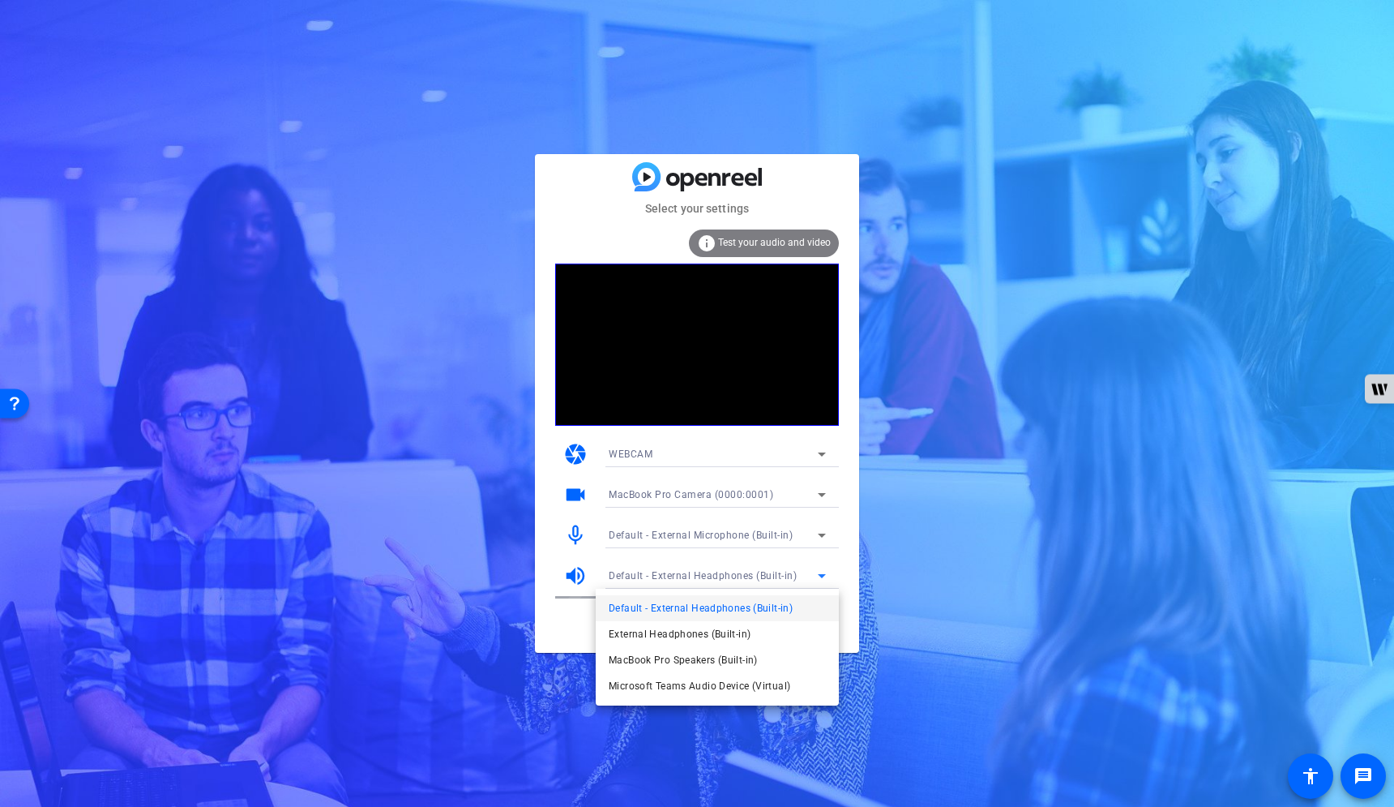
click at [824, 575] on div at bounding box center [697, 403] width 1394 height 807
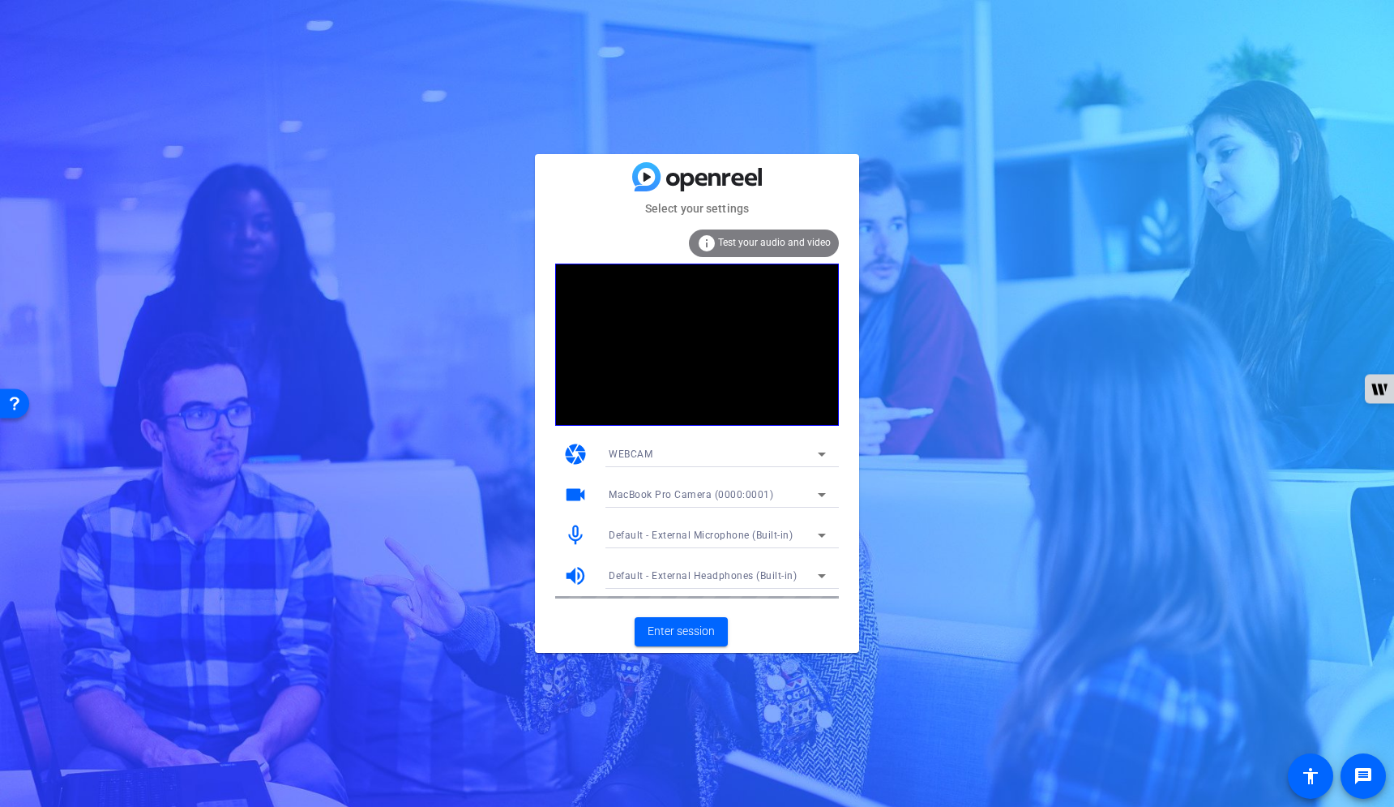
click at [822, 534] on icon at bounding box center [822, 535] width 8 height 4
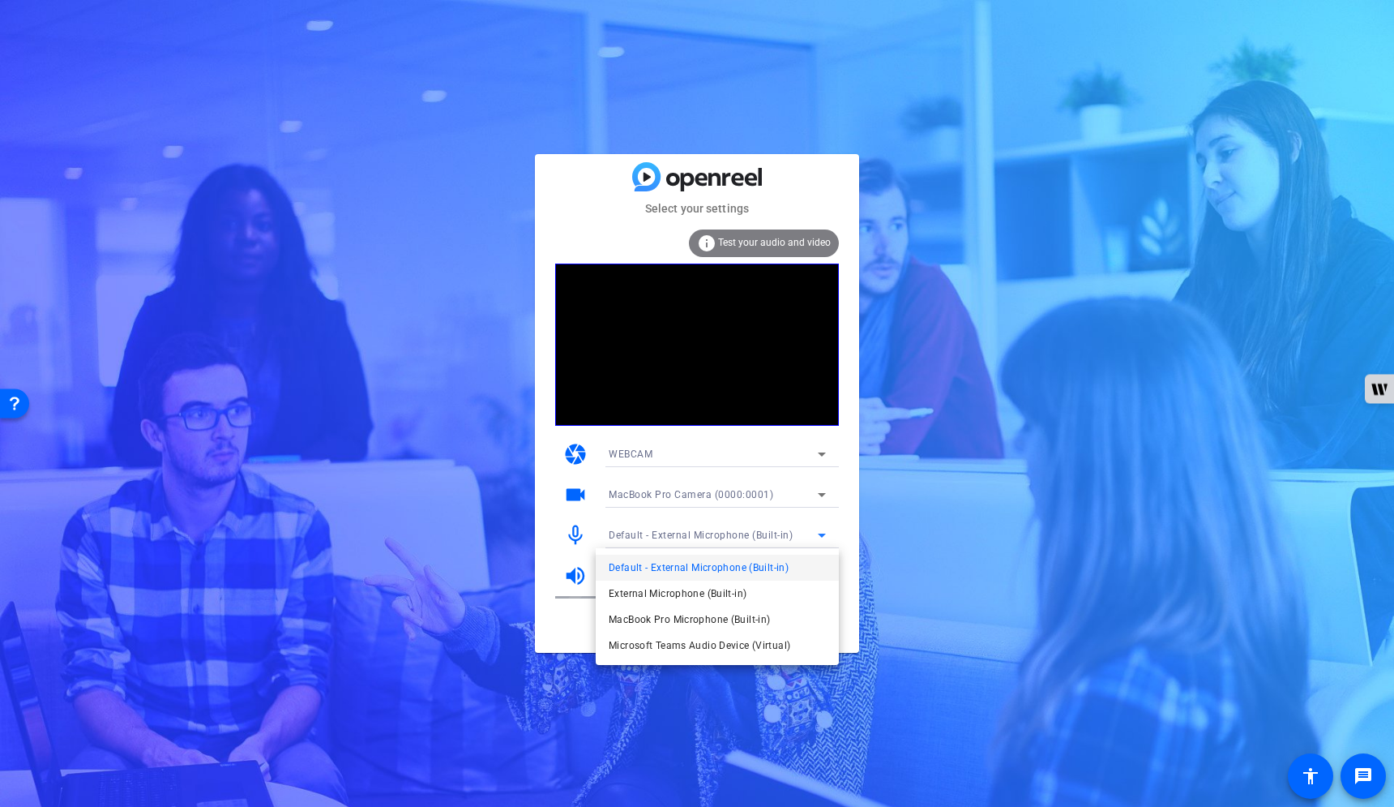
click at [824, 532] on div at bounding box center [697, 403] width 1394 height 807
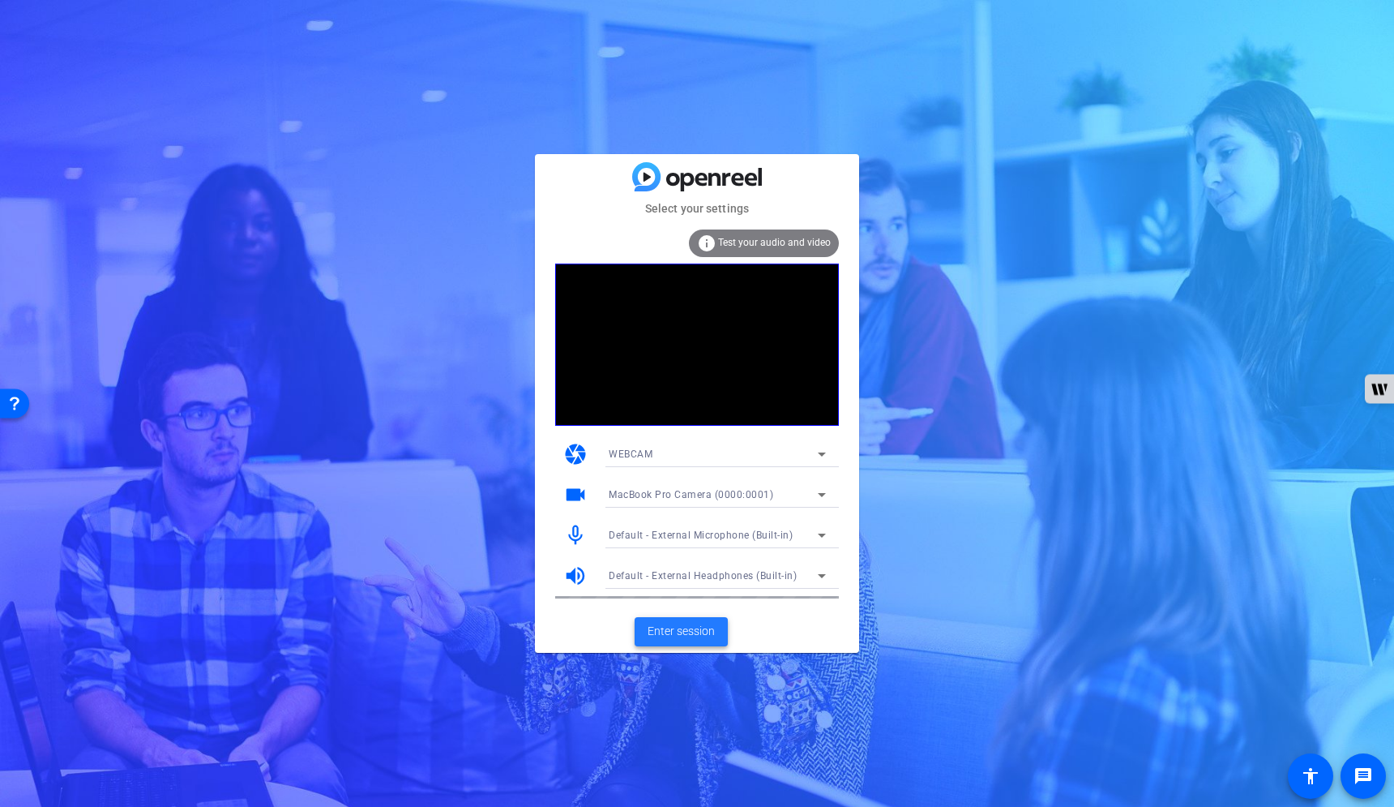
click at [690, 630] on span "Enter session" at bounding box center [681, 631] width 67 height 17
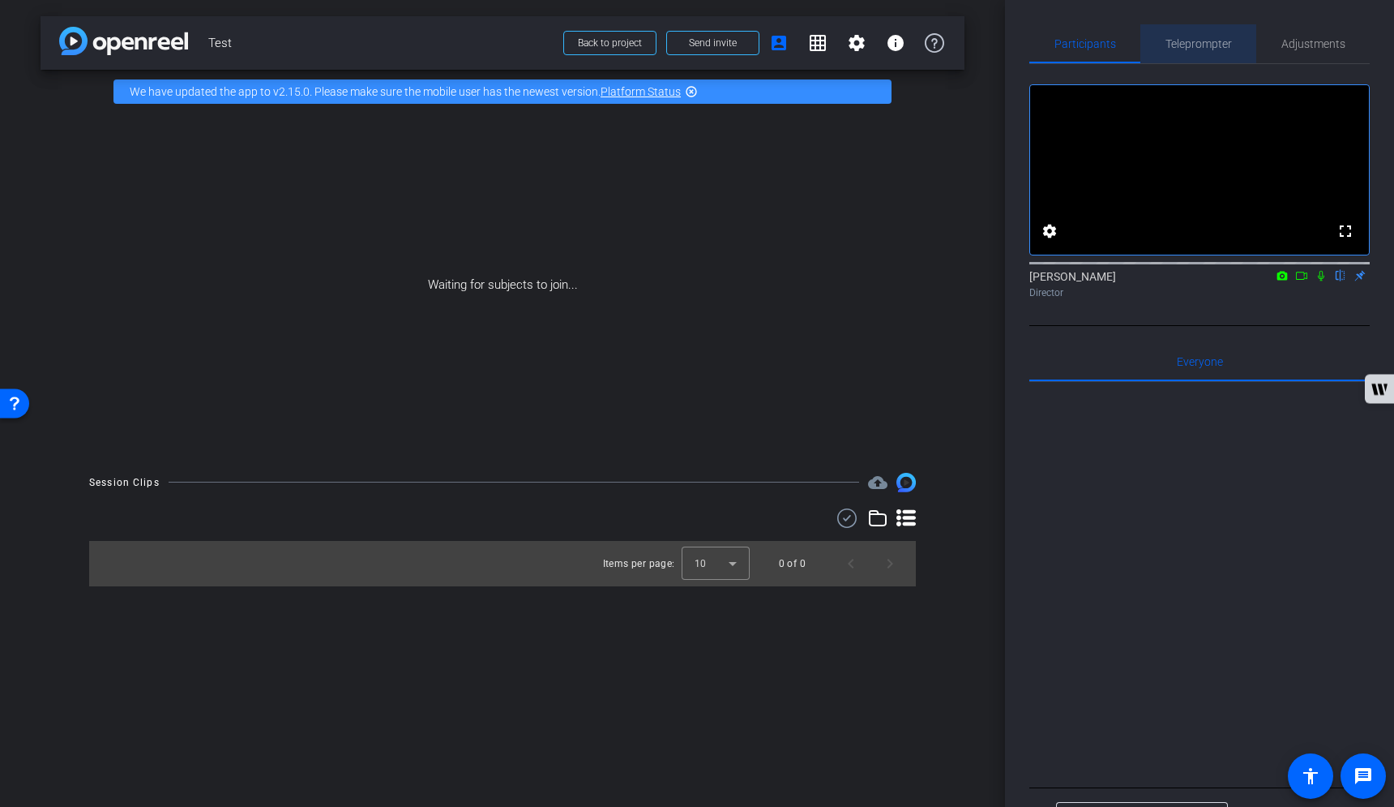
click at [1222, 38] on span "Teleprompter" at bounding box center [1199, 43] width 66 height 11
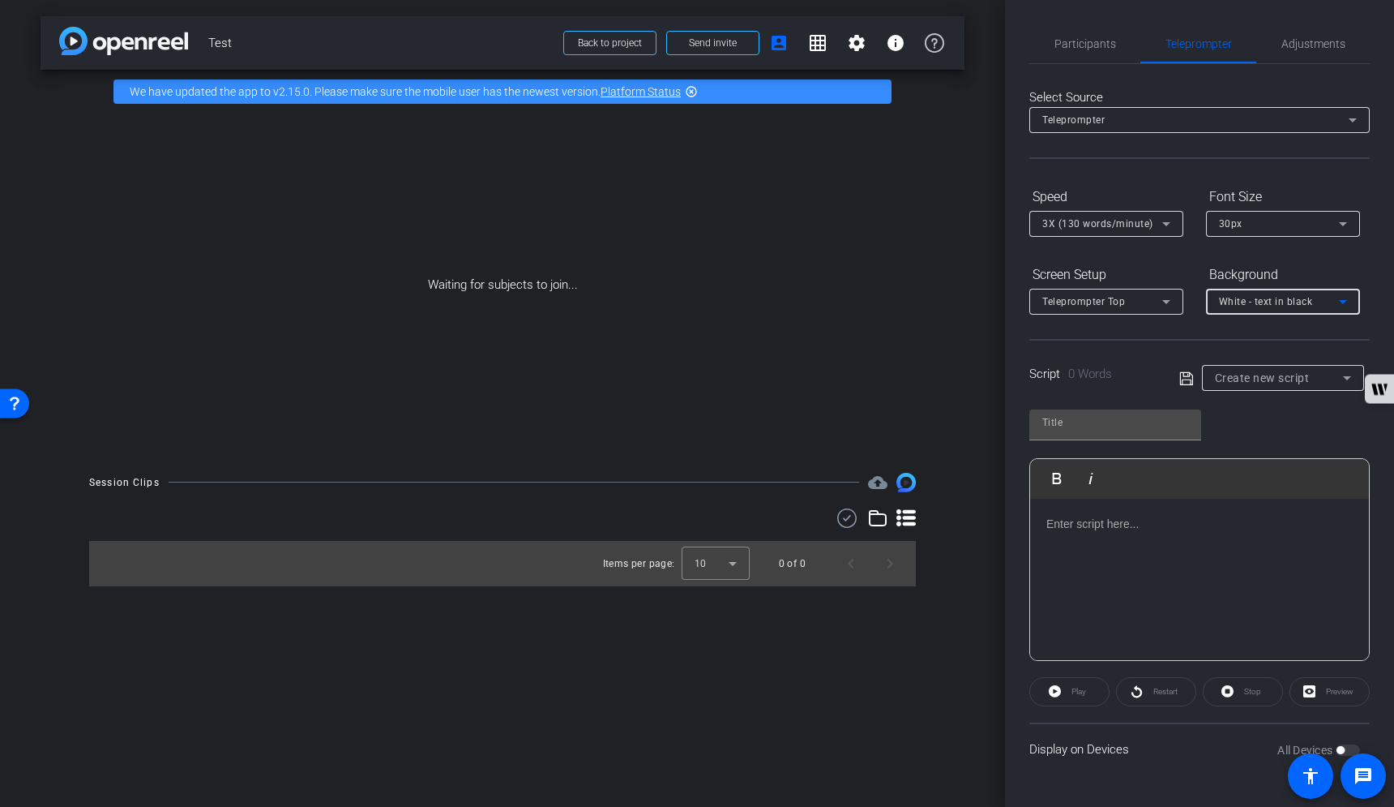
click at [1291, 307] on span "White - text in black" at bounding box center [1266, 301] width 94 height 11
click at [1291, 306] on div at bounding box center [697, 403] width 1394 height 807
click at [1166, 297] on icon at bounding box center [1166, 301] width 19 height 19
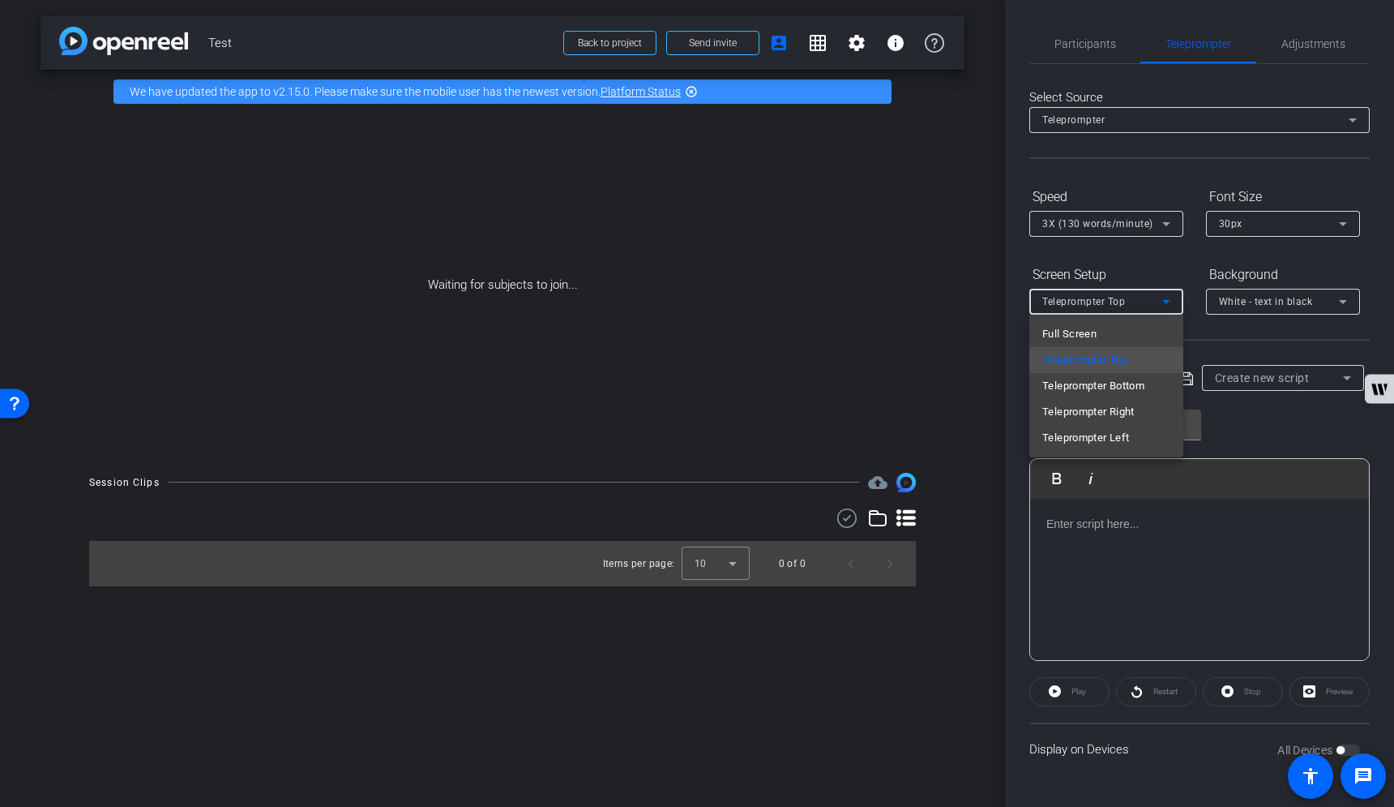
click at [1166, 297] on div at bounding box center [697, 403] width 1394 height 807
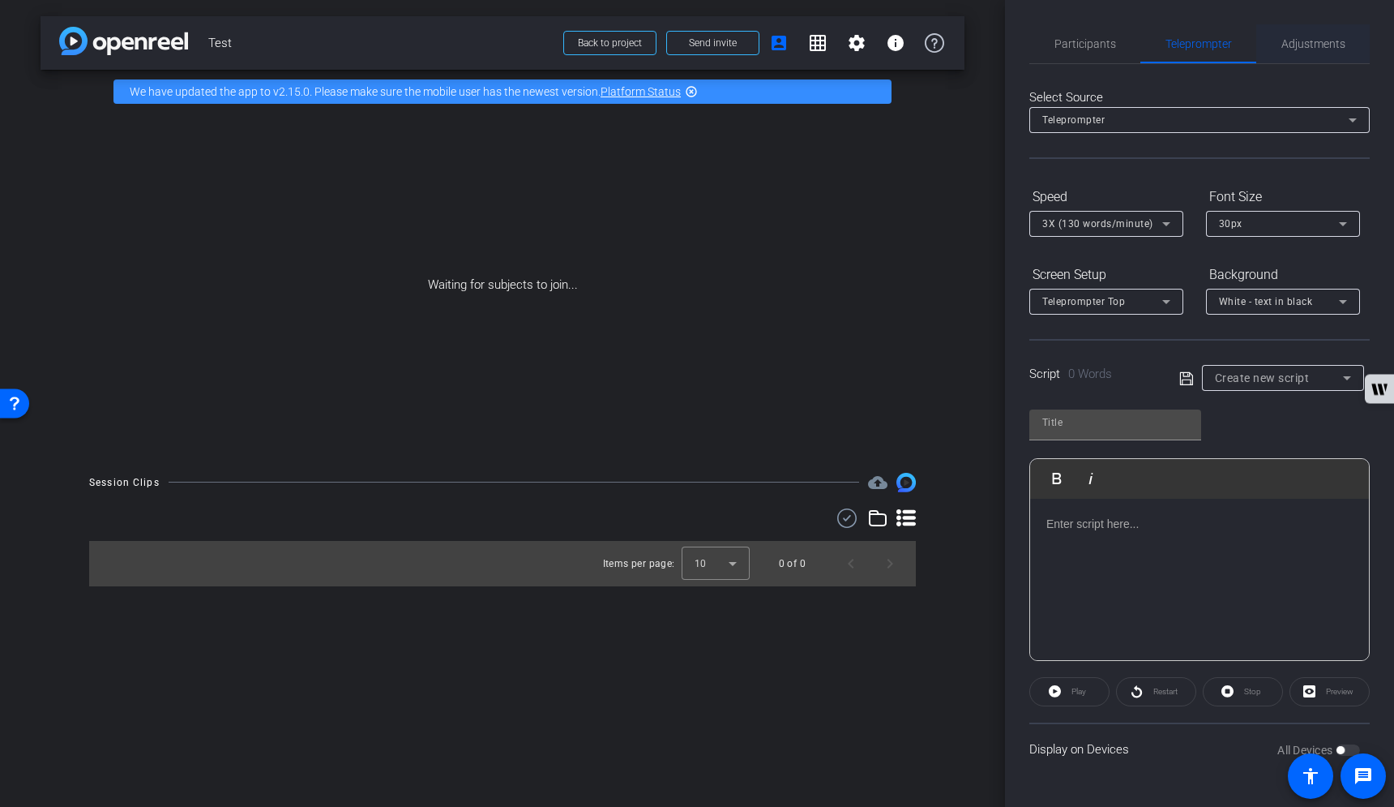
click at [1327, 44] on span "Adjustments" at bounding box center [1314, 43] width 64 height 11
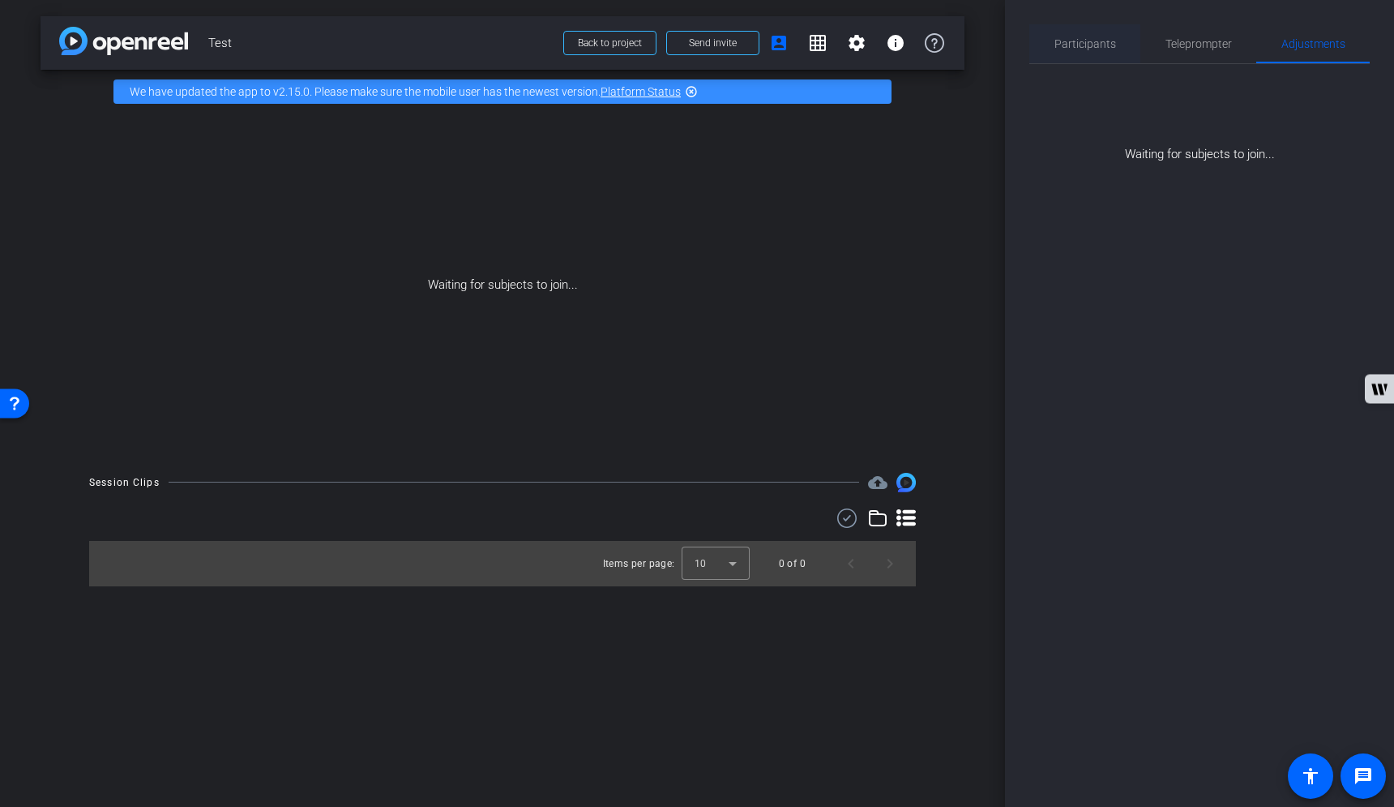
click at [1109, 46] on span "Participants" at bounding box center [1086, 43] width 62 height 11
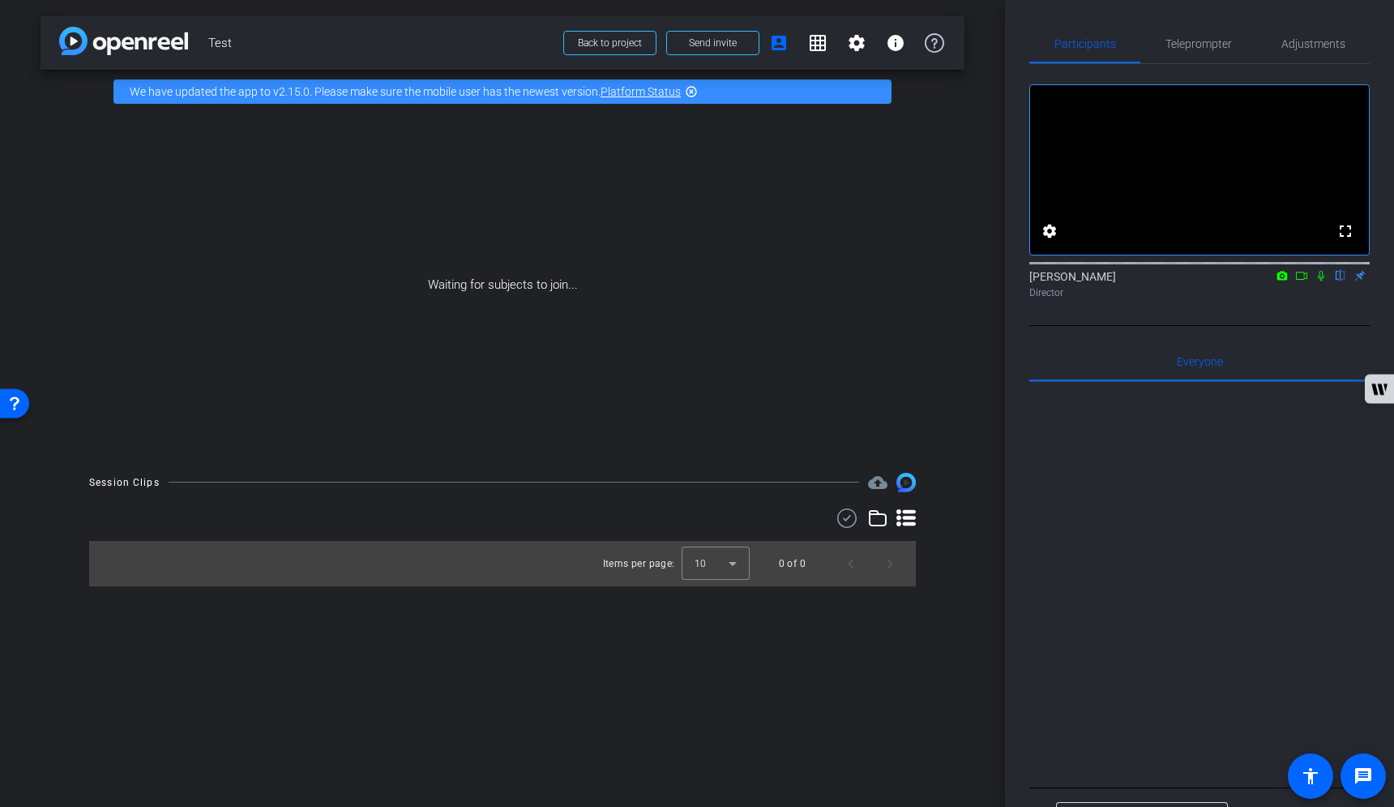
click at [1342, 282] on mat-icon "flip" at bounding box center [1340, 275] width 19 height 15
